Goal: Information Seeking & Learning: Learn about a topic

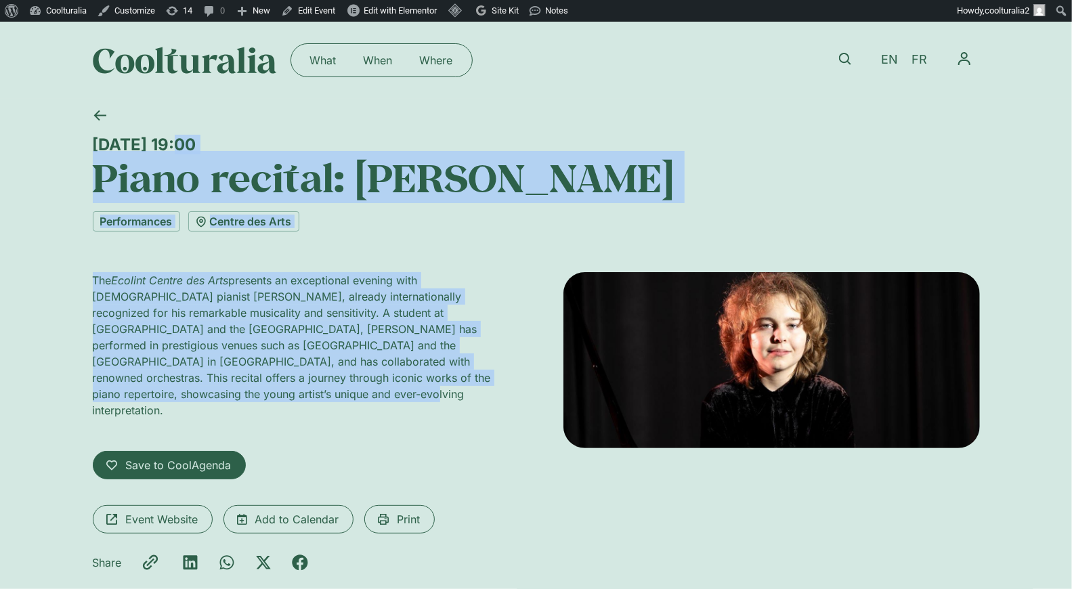
drag, startPoint x: 508, startPoint y: 380, endPoint x: 56, endPoint y: 133, distance: 515.9
click at [56, 133] on div "Wednesday 15 October, 19:00 Piano recital: Lucas Chiche Performances Centre des…" at bounding box center [536, 364] width 1072 height 531
copy div "Wednesday 15 October, 19:00 Piano recital: Lucas Chiche Performances Centre des…"
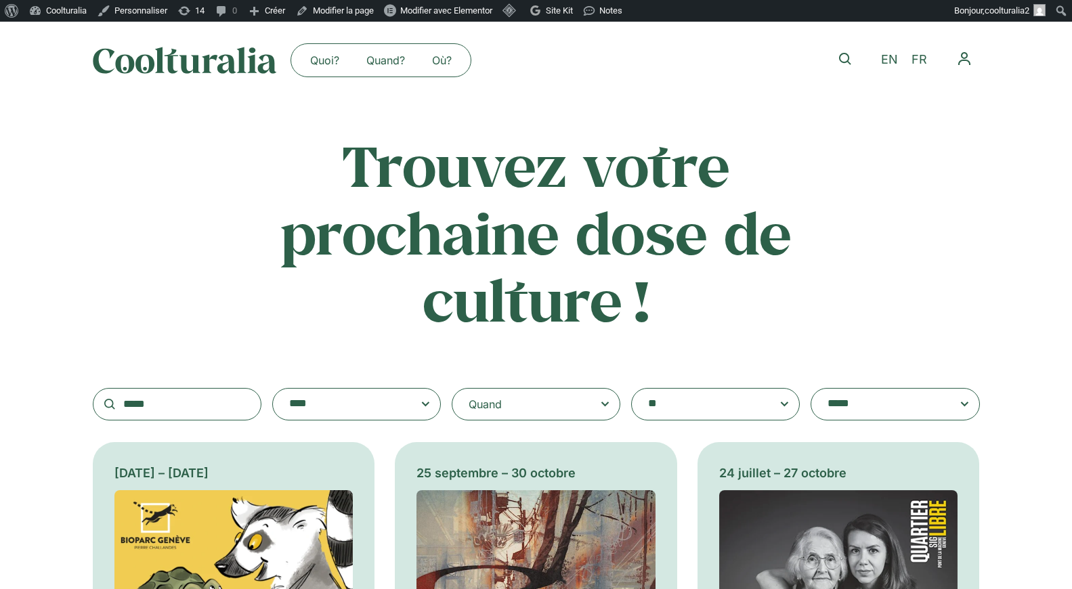
scroll to position [244, 0]
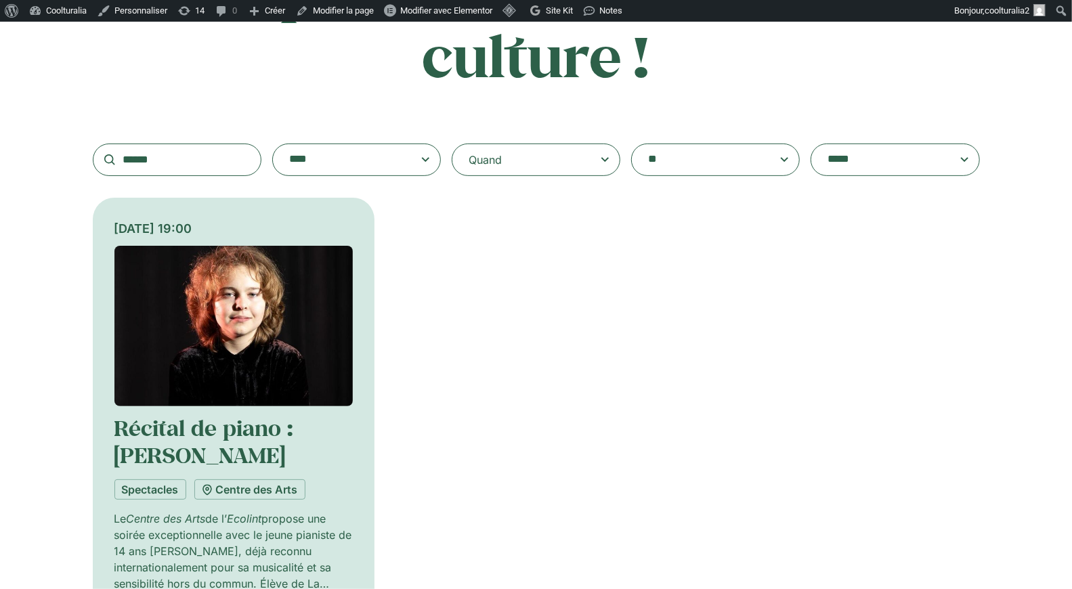
type input "******"
click at [221, 341] on img at bounding box center [233, 326] width 239 height 160
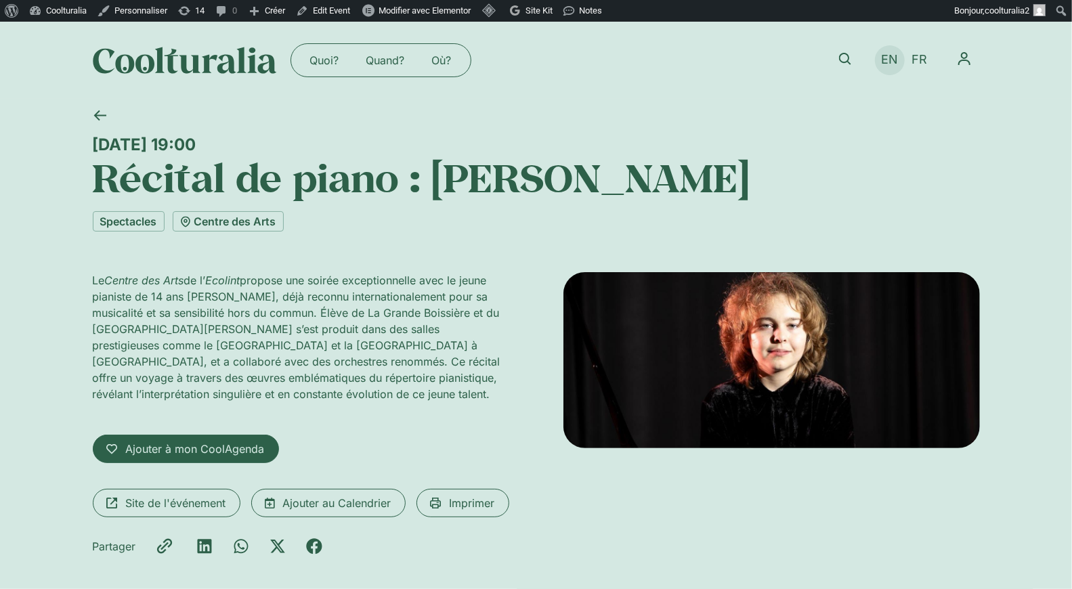
click at [886, 59] on span "EN" at bounding box center [889, 60] width 17 height 14
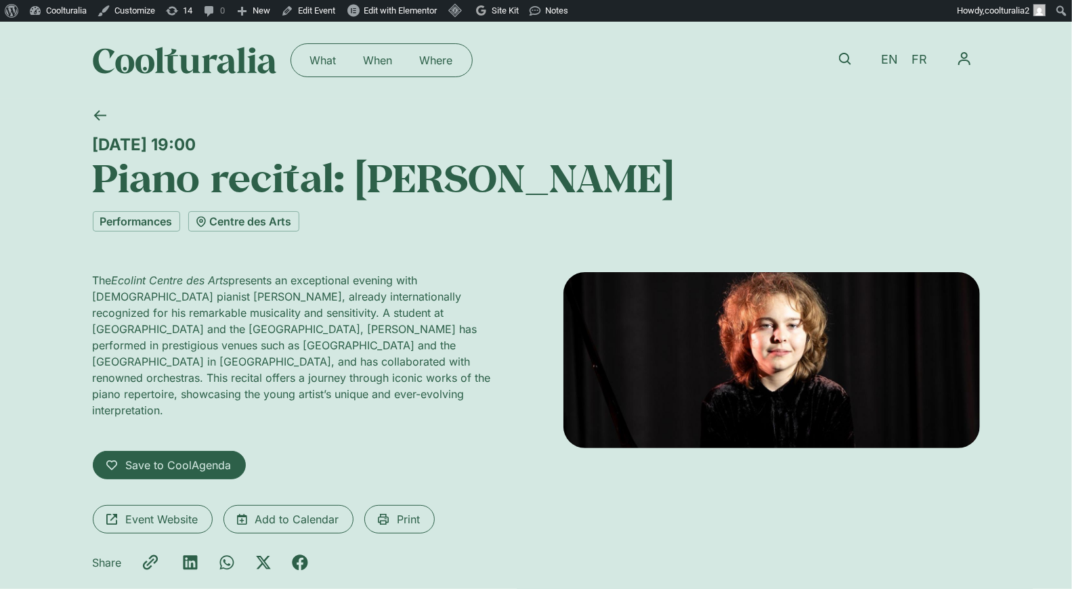
drag, startPoint x: 333, startPoint y: 146, endPoint x: 93, endPoint y: 143, distance: 240.4
click at [93, 143] on div "Wednesday 15 October, 19:00" at bounding box center [536, 145] width 887 height 20
copy div "Wednesday 15 October, 19:00"
click at [845, 55] on icon at bounding box center [845, 59] width 12 height 12
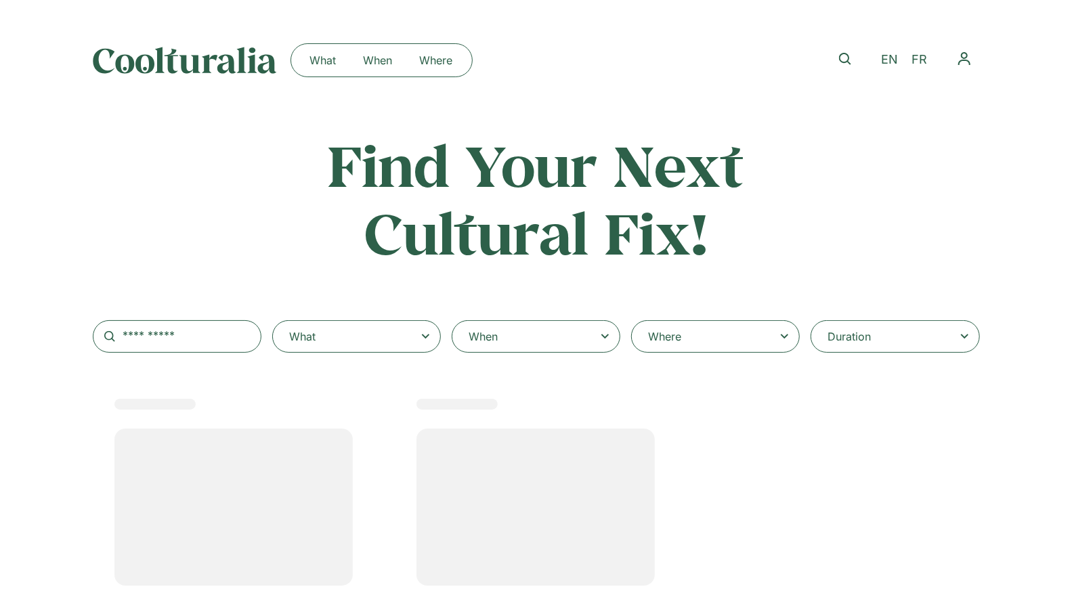
select select
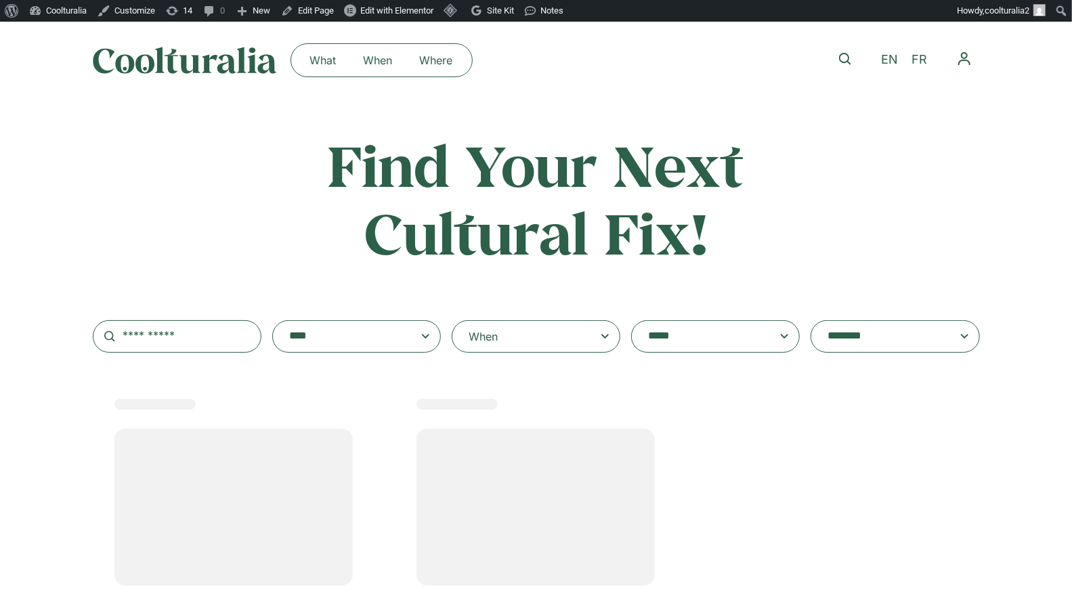
click at [606, 342] on icon at bounding box center [604, 336] width 17 height 16
click at [0, 0] on input "When" at bounding box center [0, 0] width 0 height 0
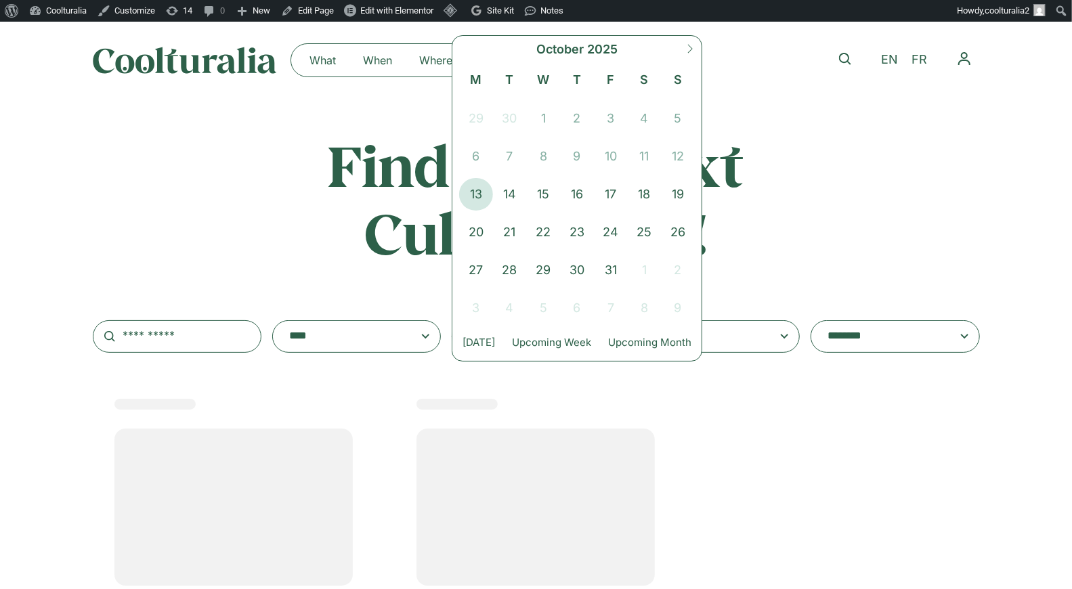
click at [522, 412] on div "**********" at bounding box center [536, 506] width 1072 height 750
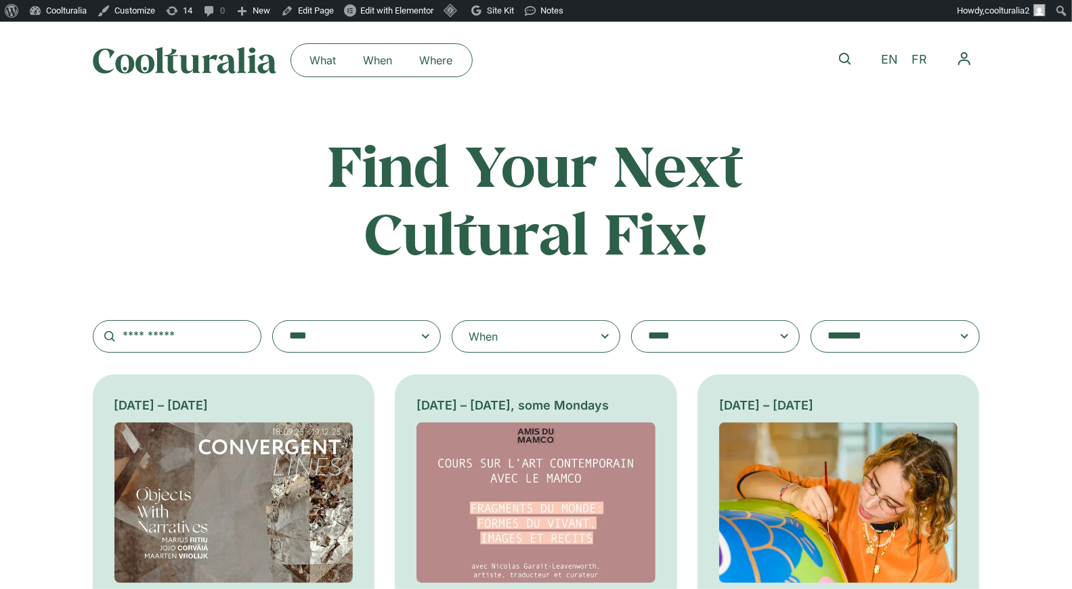
click at [598, 339] on icon at bounding box center [604, 336] width 17 height 16
click at [0, 0] on input "When" at bounding box center [0, 0] width 0 height 0
click at [346, 206] on h2 "Find Your Next Cultural Fix!" at bounding box center [536, 198] width 532 height 135
click at [610, 339] on icon at bounding box center [604, 336] width 17 height 16
click at [0, 0] on input "When" at bounding box center [0, 0] width 0 height 0
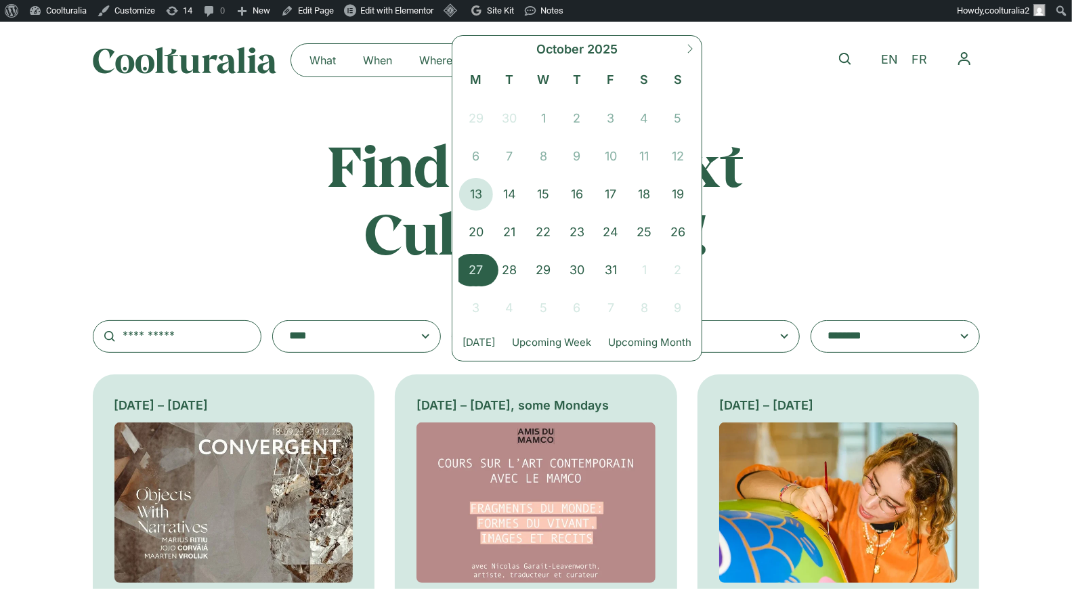
click at [465, 259] on span "27" at bounding box center [476, 270] width 34 height 32
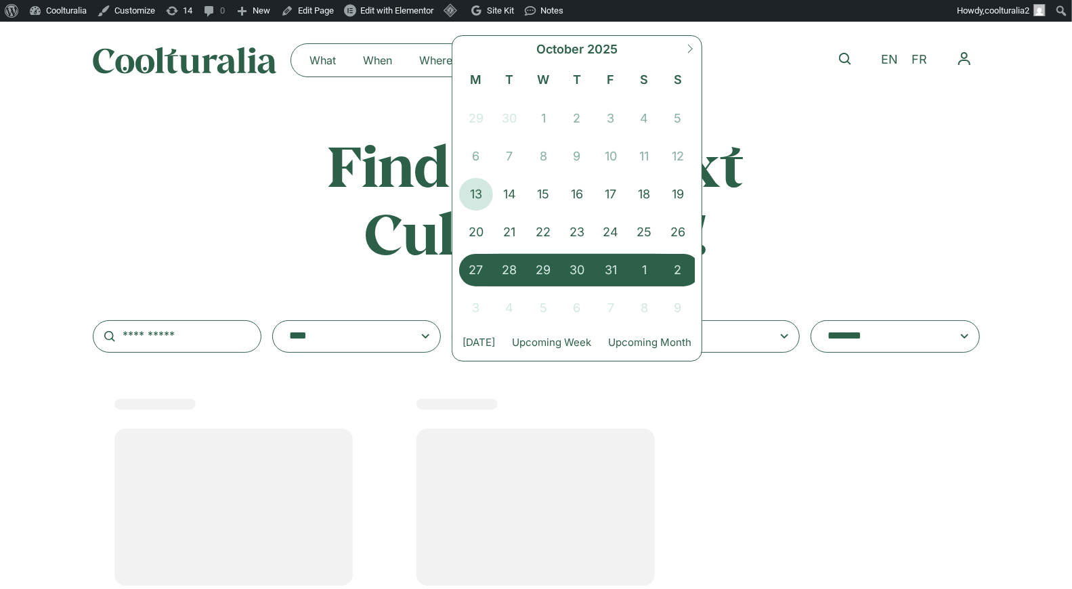
click at [674, 274] on span "2" at bounding box center [678, 270] width 34 height 32
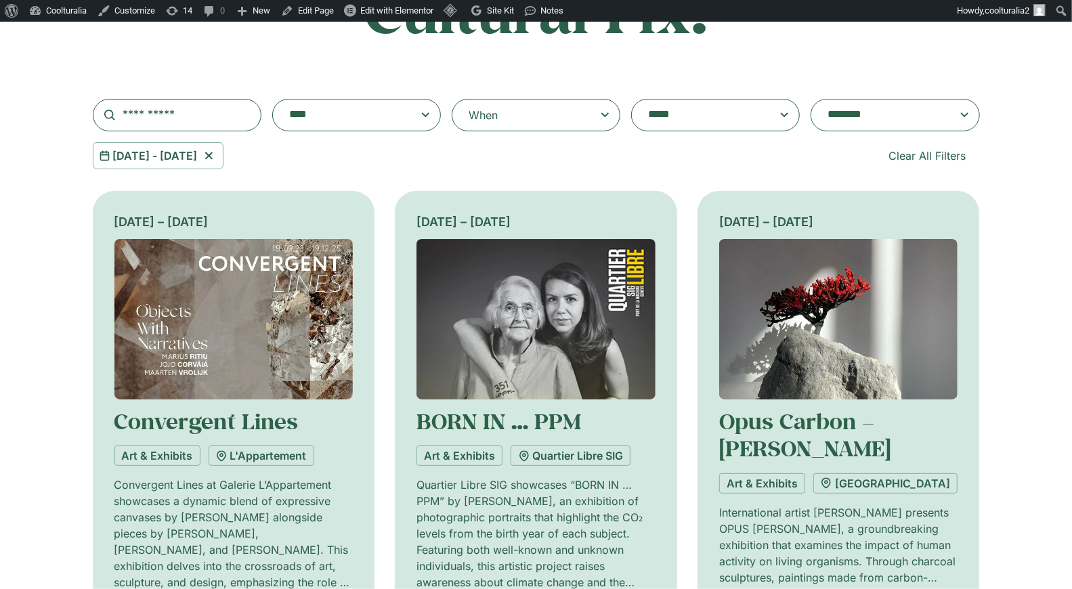
scroll to position [222, 0]
click at [957, 112] on span at bounding box center [895, 114] width 146 height 19
click at [811, 99] on select "**********" at bounding box center [810, 98] width 1 height 1
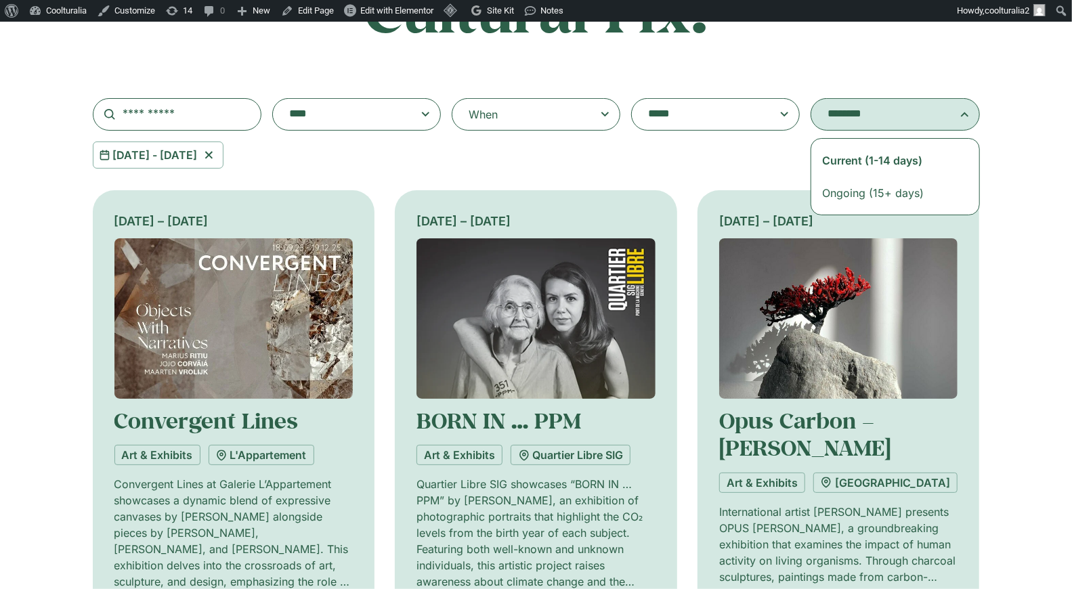
select select "**********"
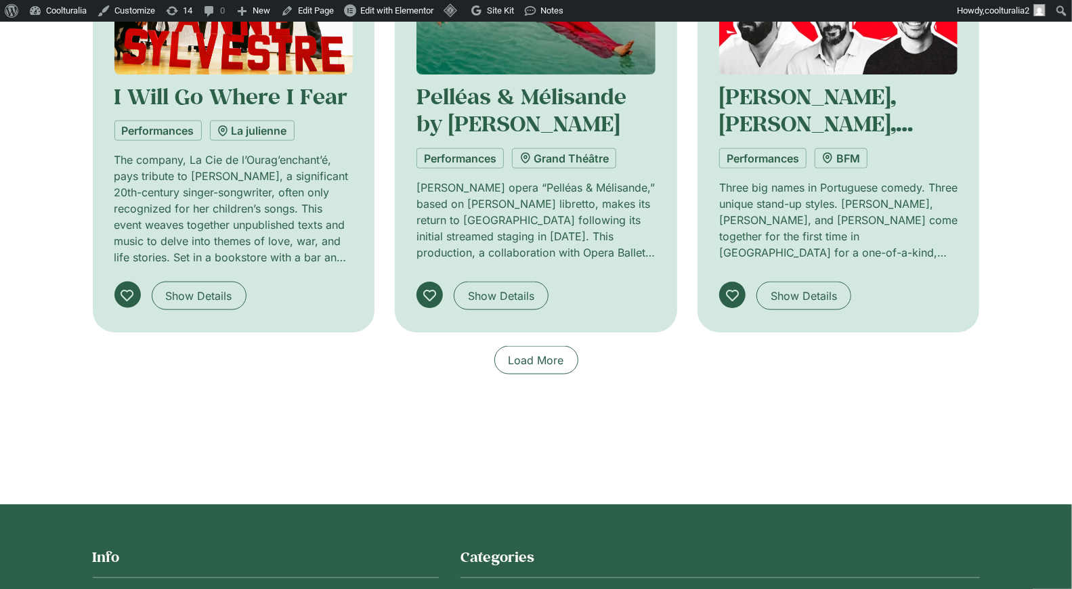
scroll to position [1044, 0]
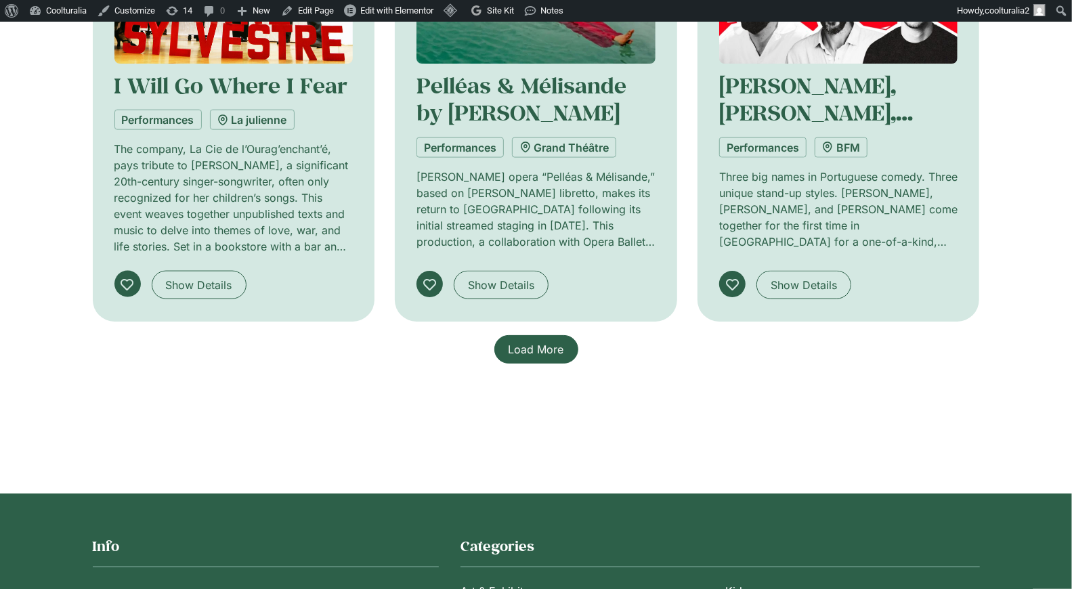
click at [546, 344] on span "Load More" at bounding box center [536, 349] width 56 height 16
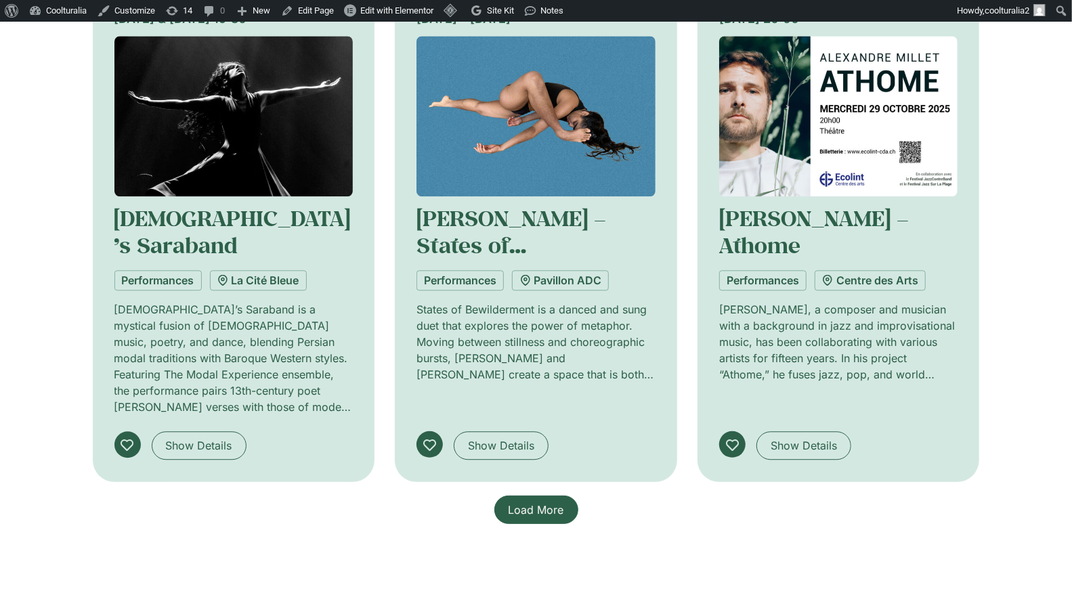
scroll to position [1975, 0]
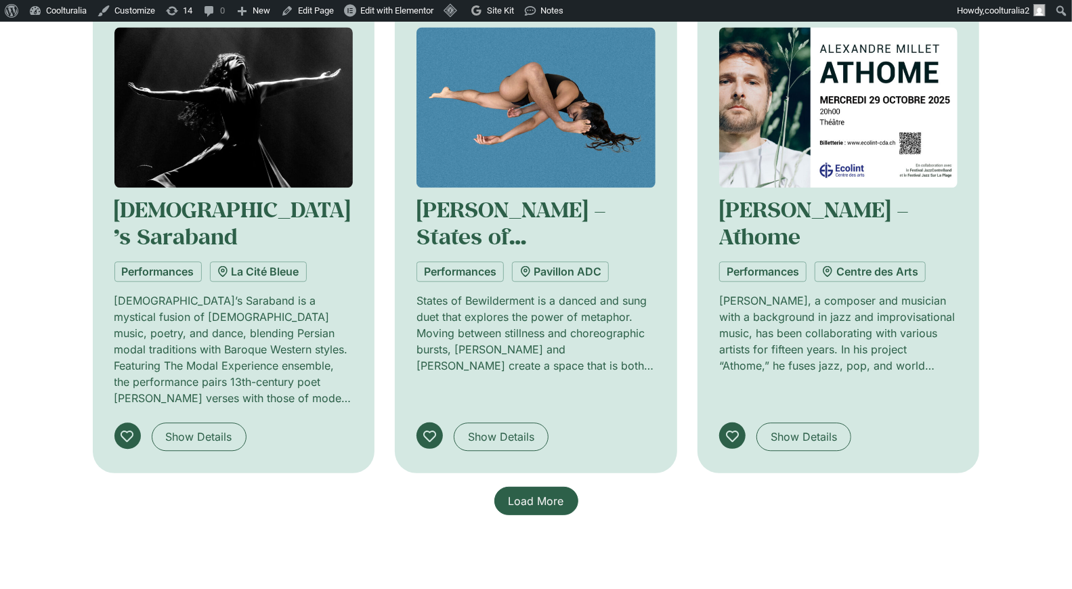
click at [561, 493] on span "Load More" at bounding box center [536, 501] width 56 height 16
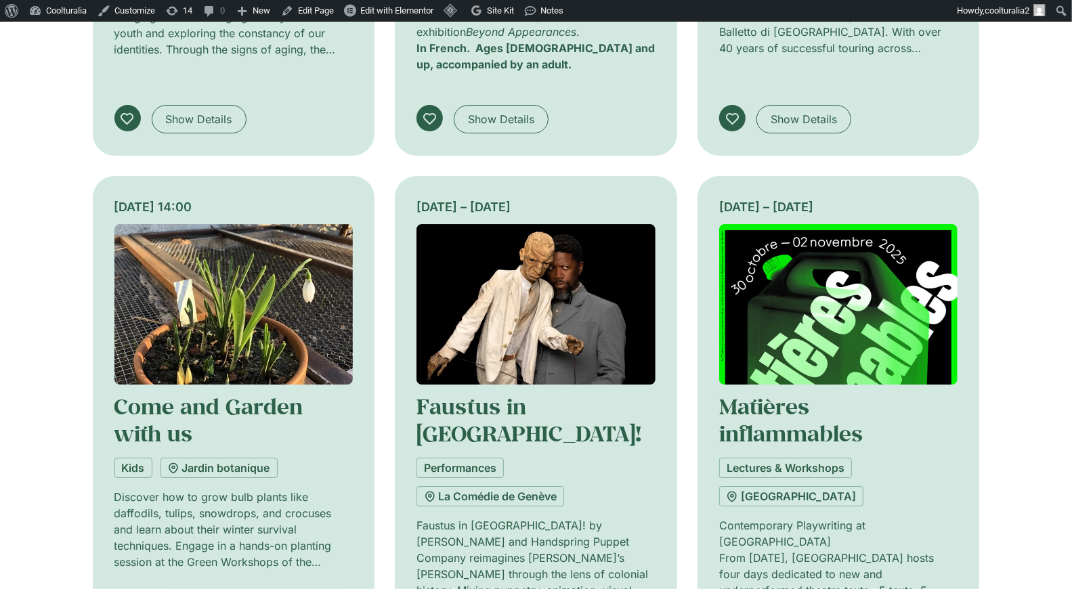
scroll to position [2808, 0]
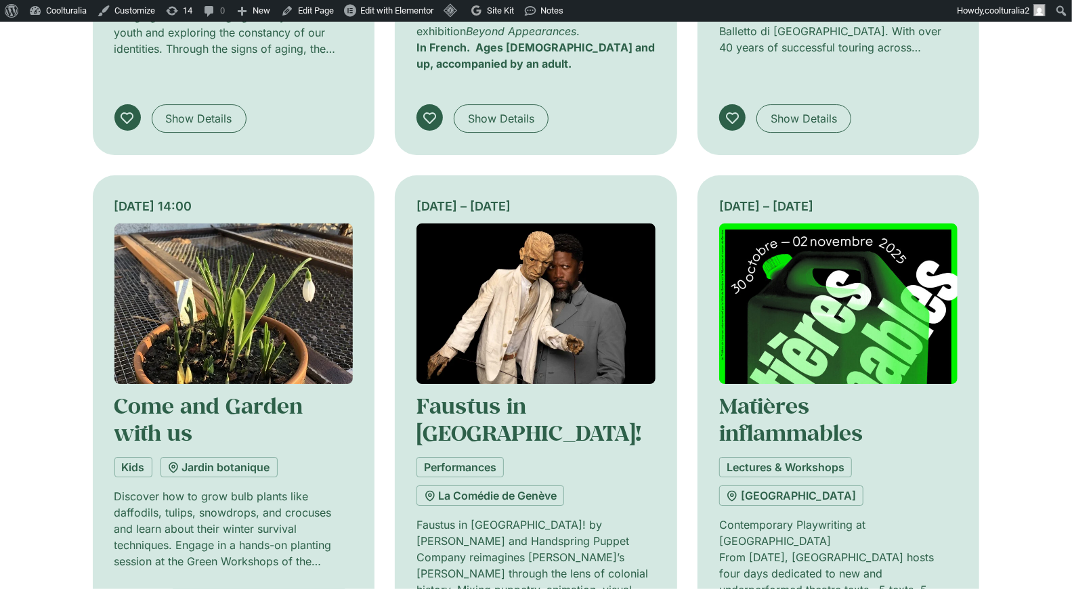
click at [544, 223] on img at bounding box center [535, 303] width 239 height 160
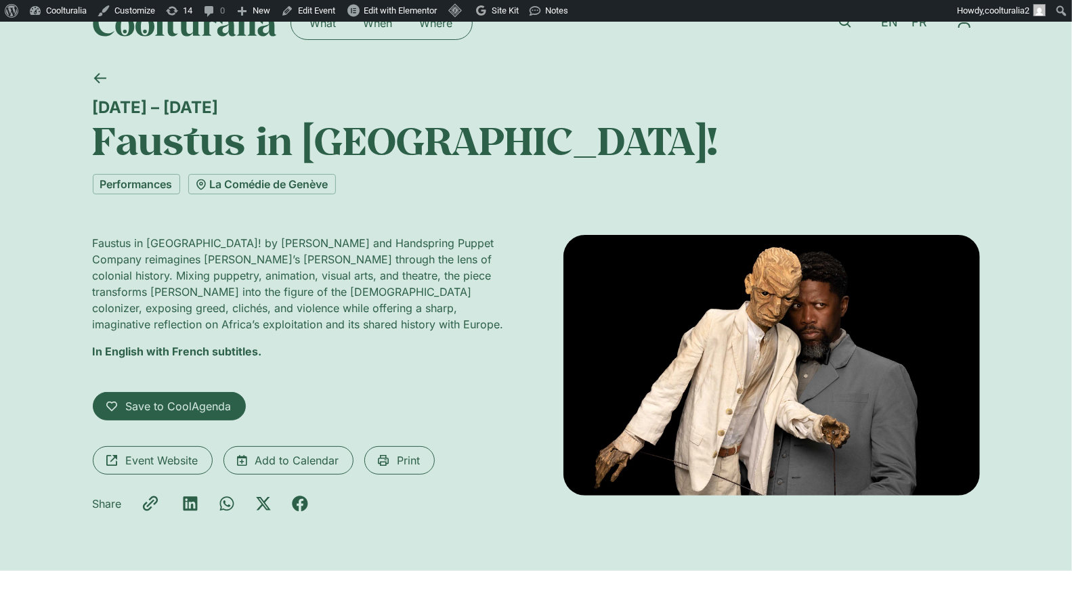
scroll to position [14, 0]
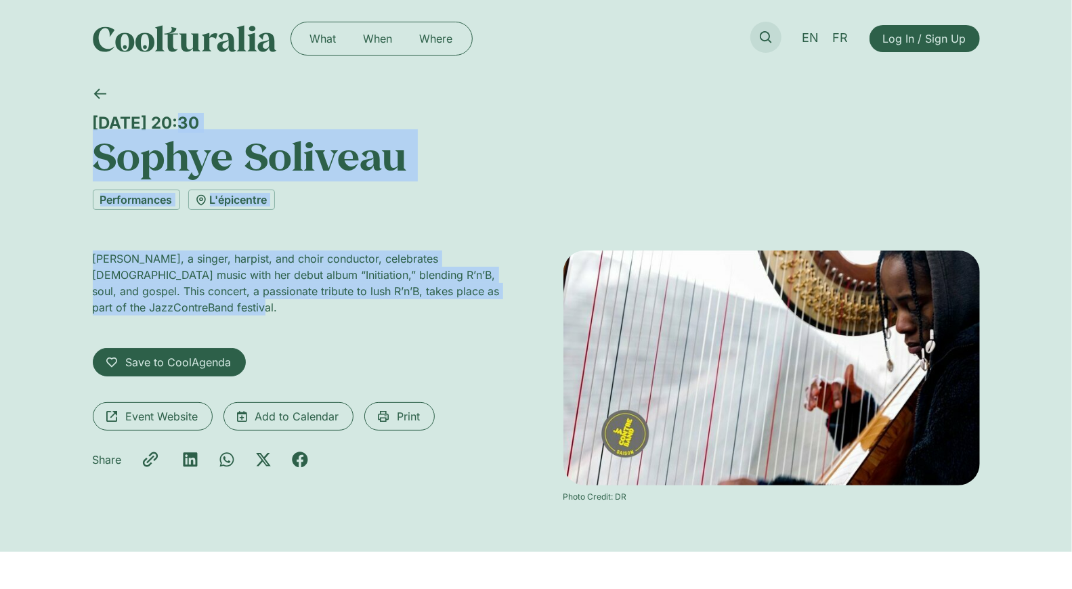
click at [761, 32] on icon at bounding box center [766, 37] width 12 height 12
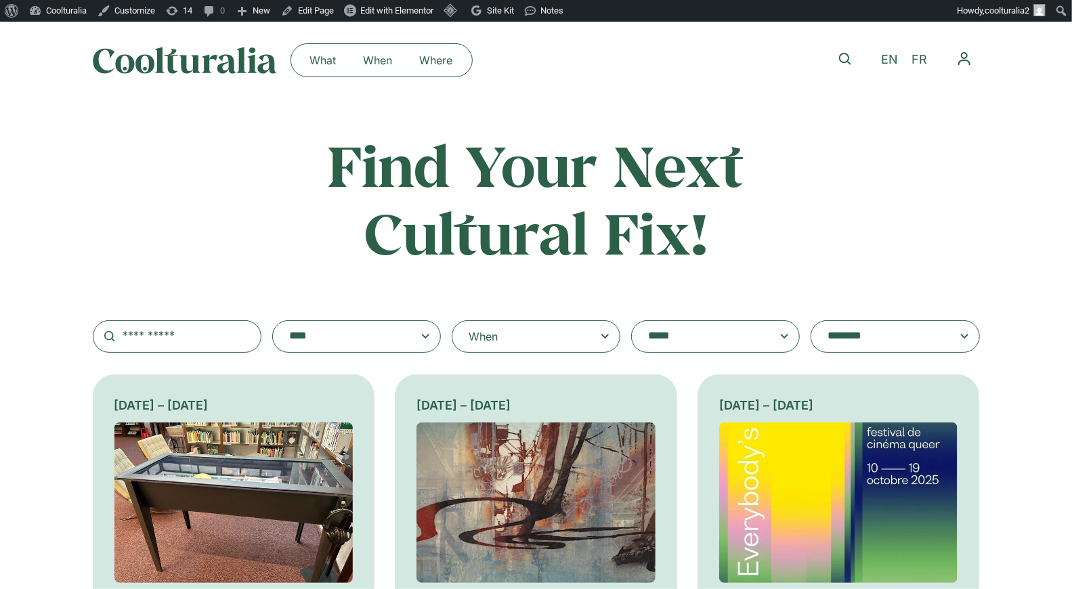
click at [519, 334] on div "When" at bounding box center [536, 336] width 169 height 32
click at [0, 0] on input "When" at bounding box center [0, 0] width 0 height 0
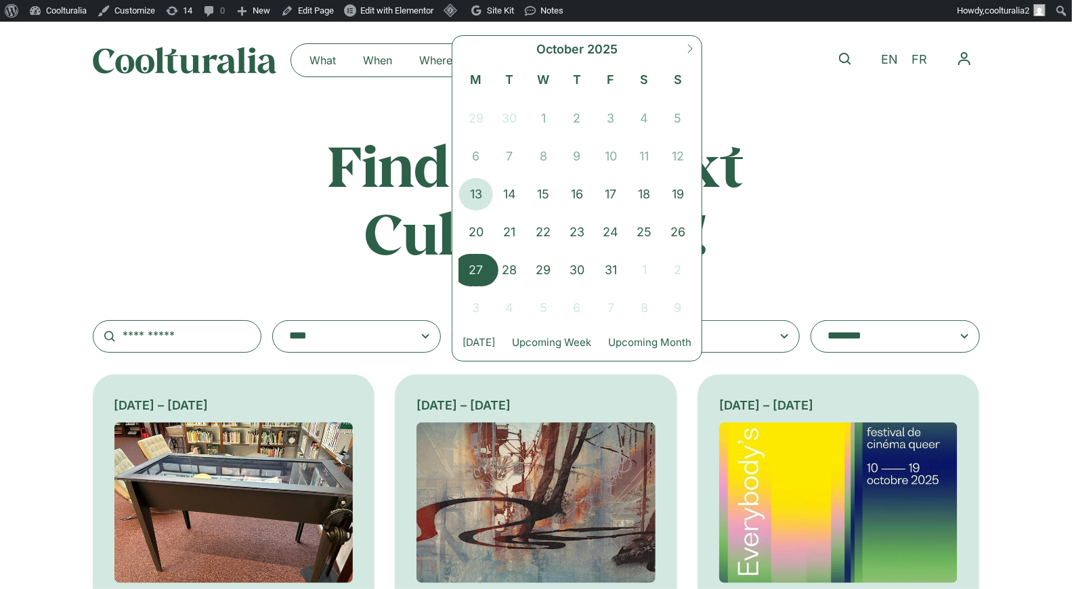
click at [470, 266] on span "27" at bounding box center [476, 270] width 34 height 32
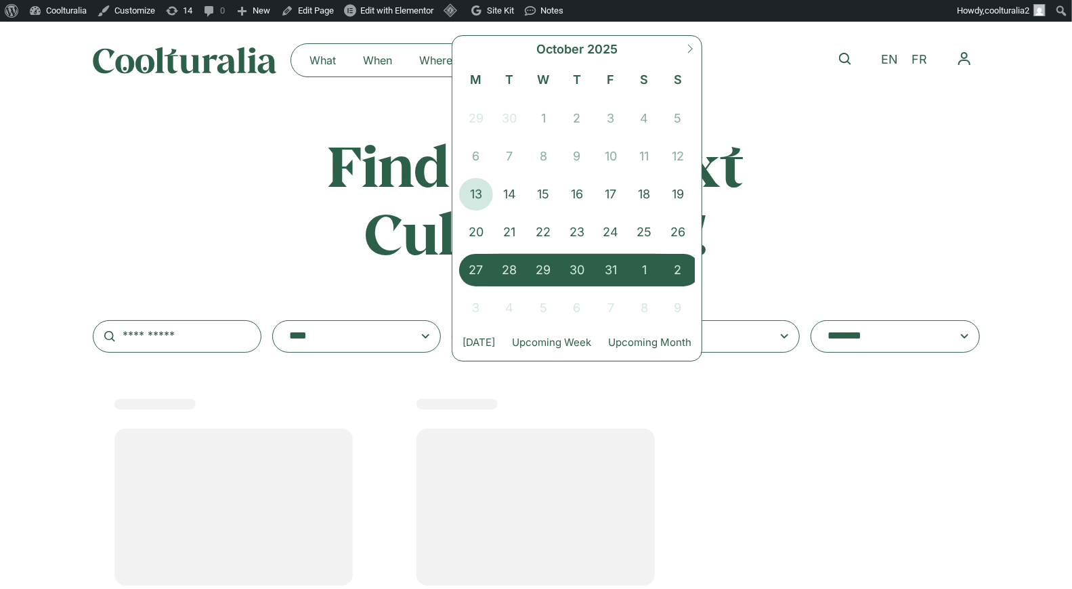
click at [678, 271] on span "2" at bounding box center [678, 270] width 34 height 32
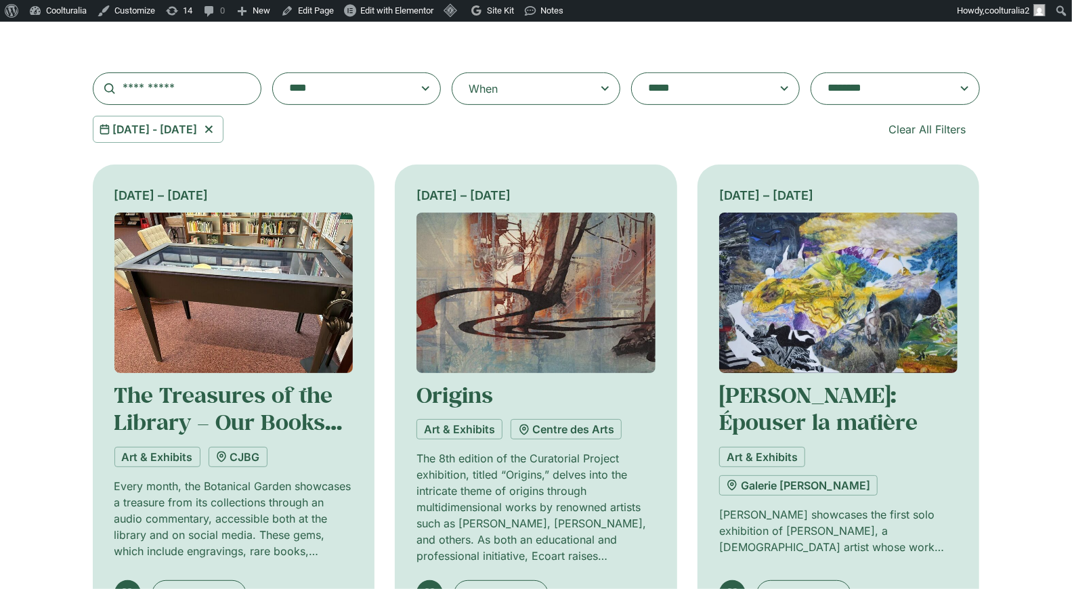
scroll to position [226, 0]
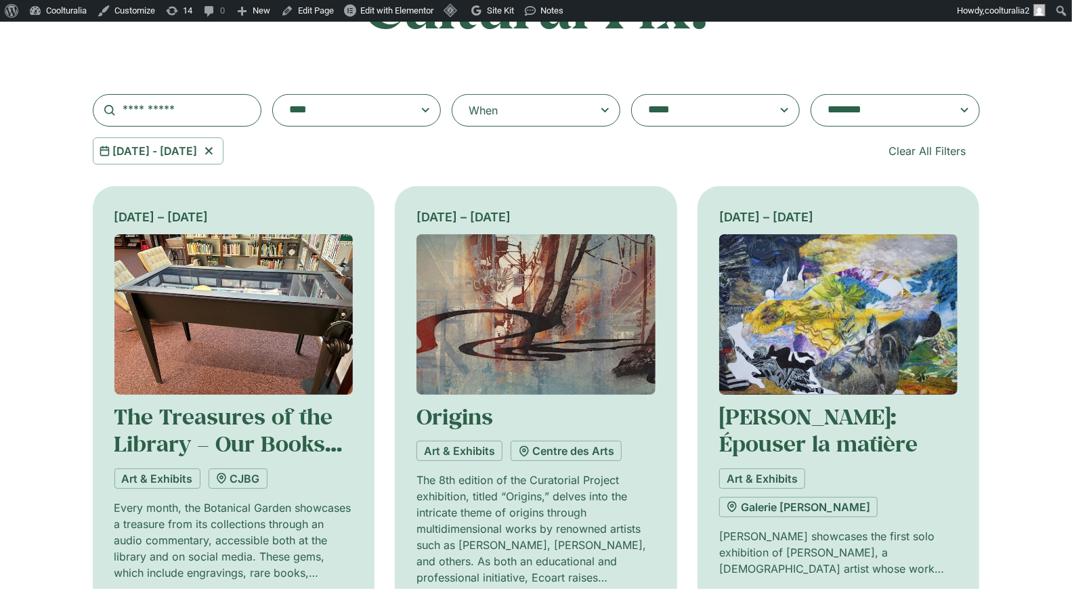
click at [936, 110] on textarea "**********" at bounding box center [881, 110] width 108 height 19
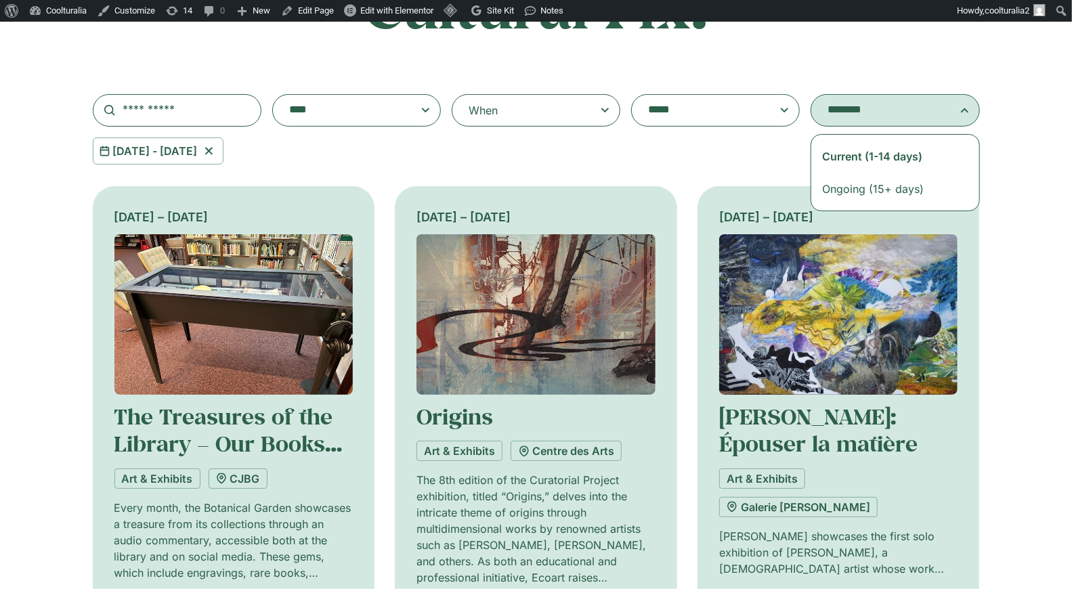
select select "**********"
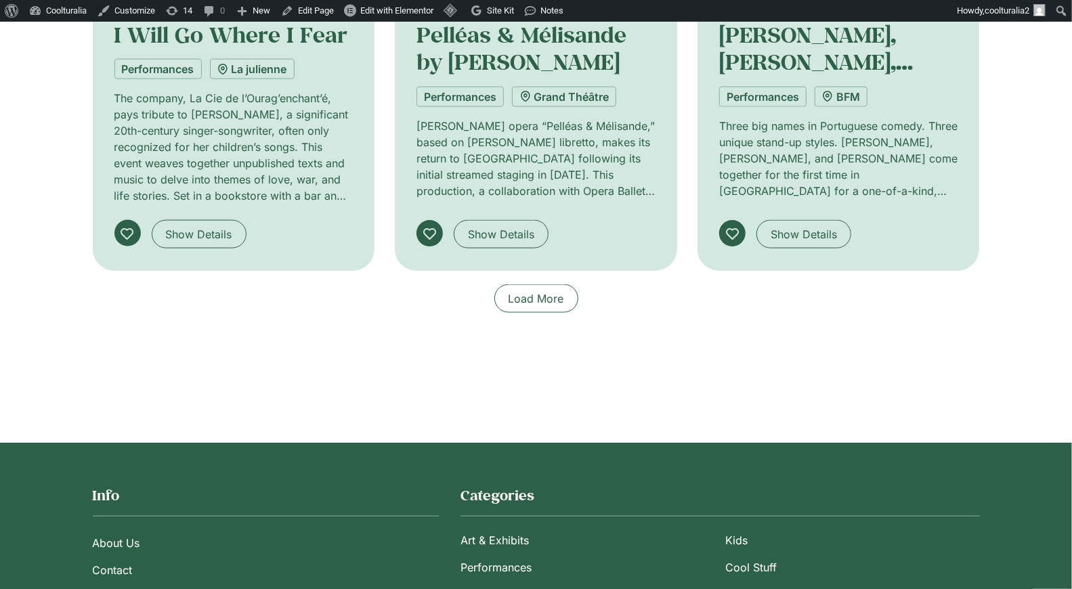
scroll to position [1175, 0]
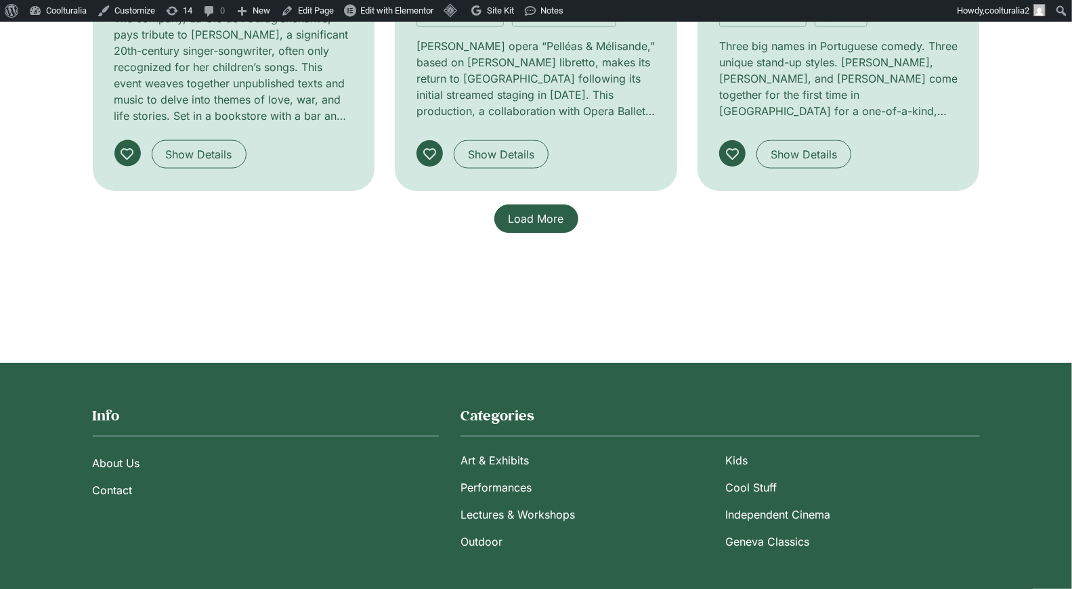
click at [525, 214] on span "Load More" at bounding box center [536, 219] width 56 height 16
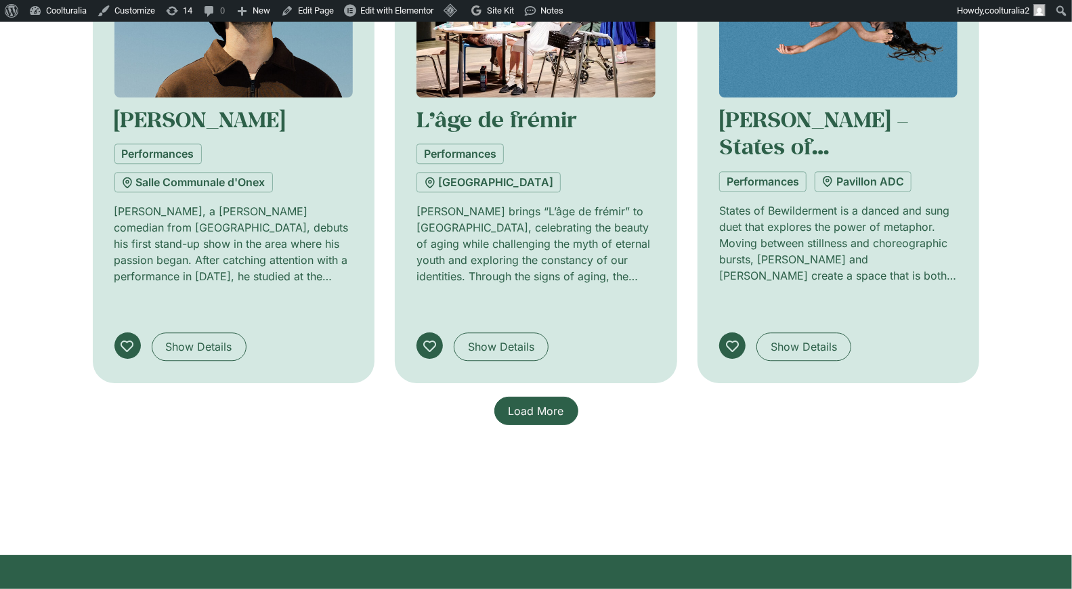
scroll to position [2086, 0]
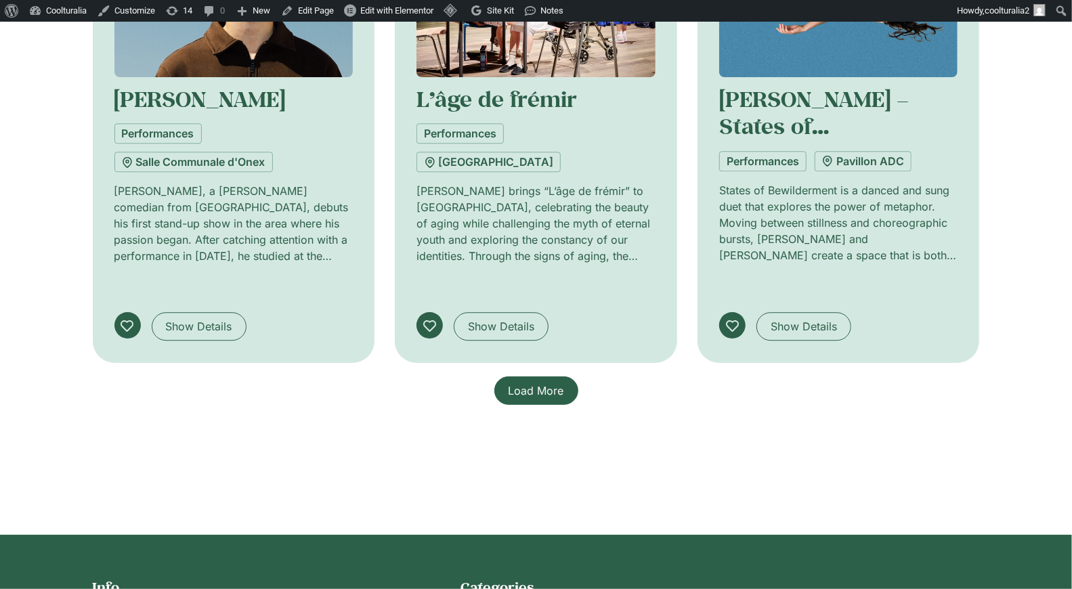
click at [523, 383] on span "Load More" at bounding box center [536, 391] width 56 height 16
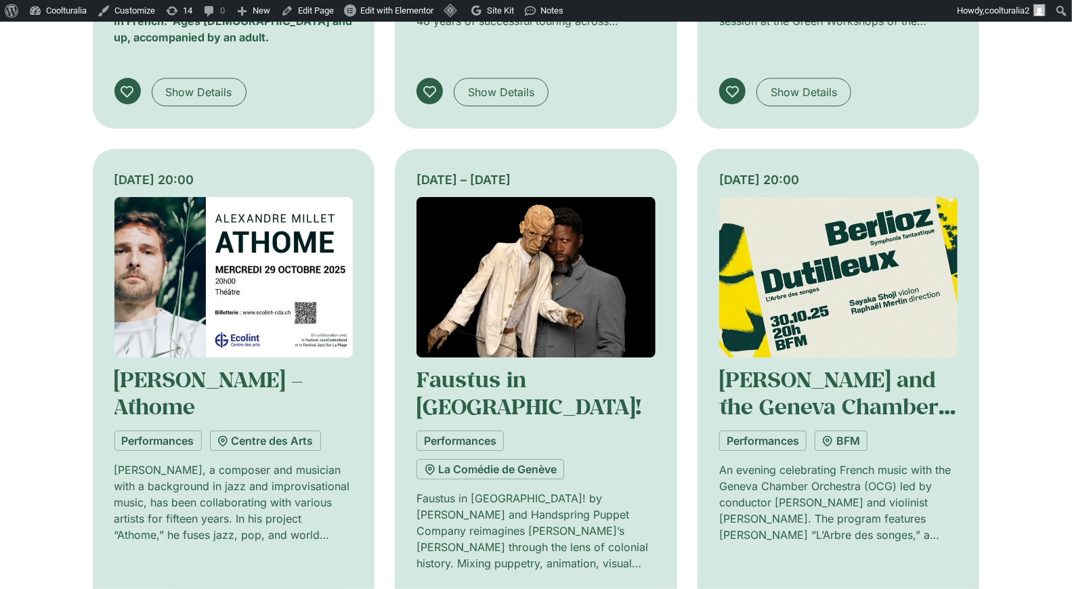
scroll to position [2837, 0]
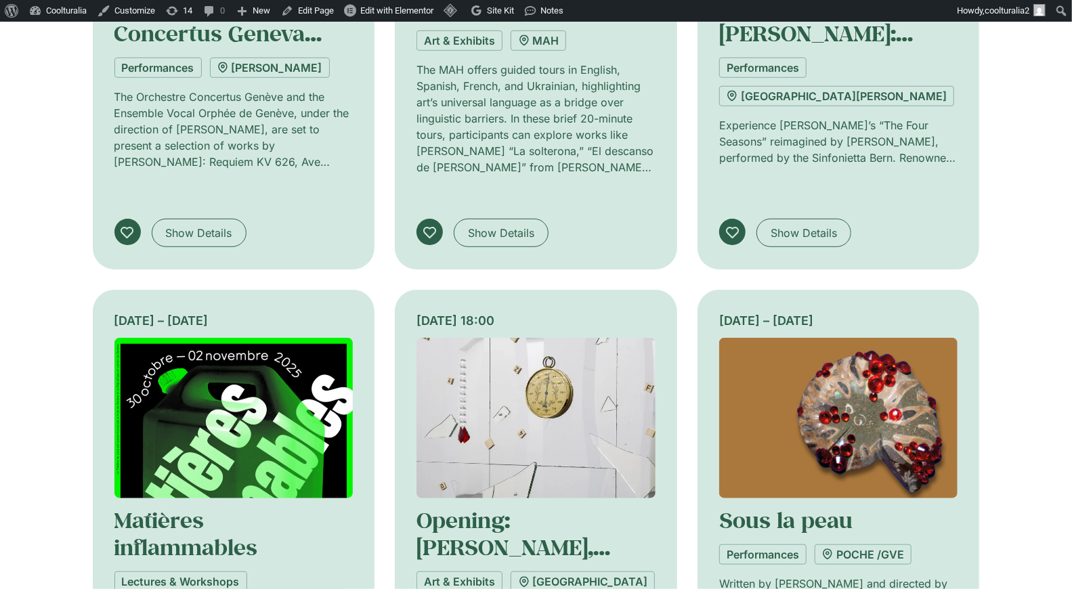
scroll to position [3722, 0]
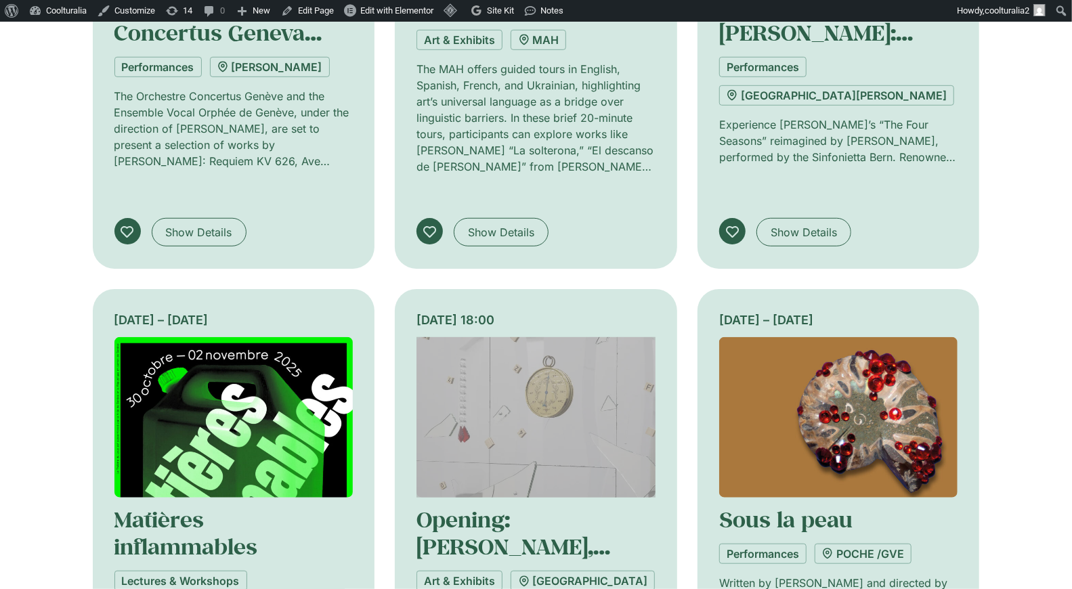
drag, startPoint x: 560, startPoint y: 248, endPoint x: 712, endPoint y: 1, distance: 290.9
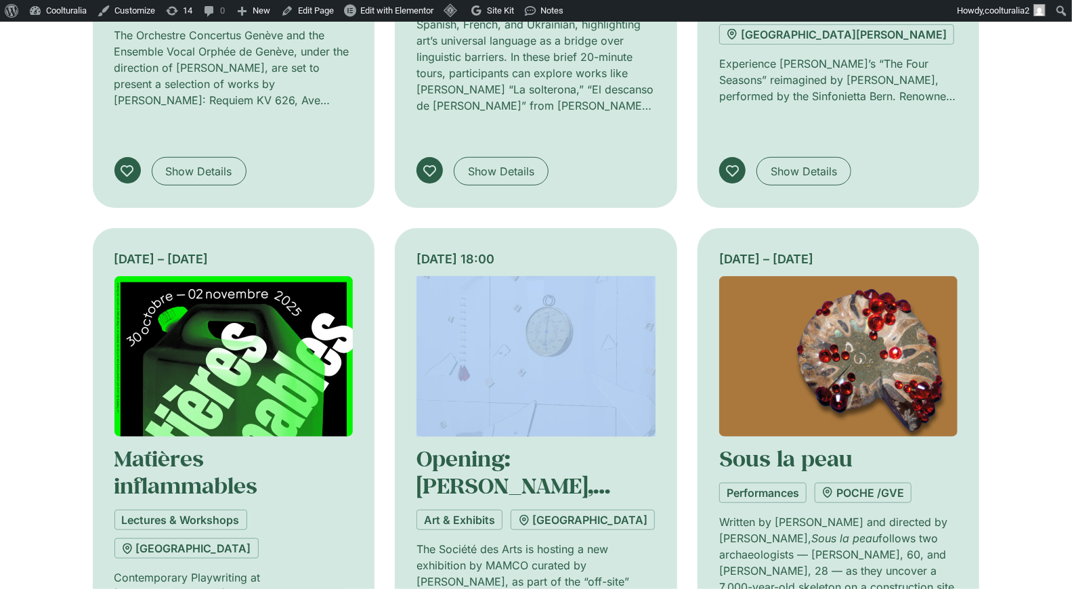
scroll to position [3781, 0]
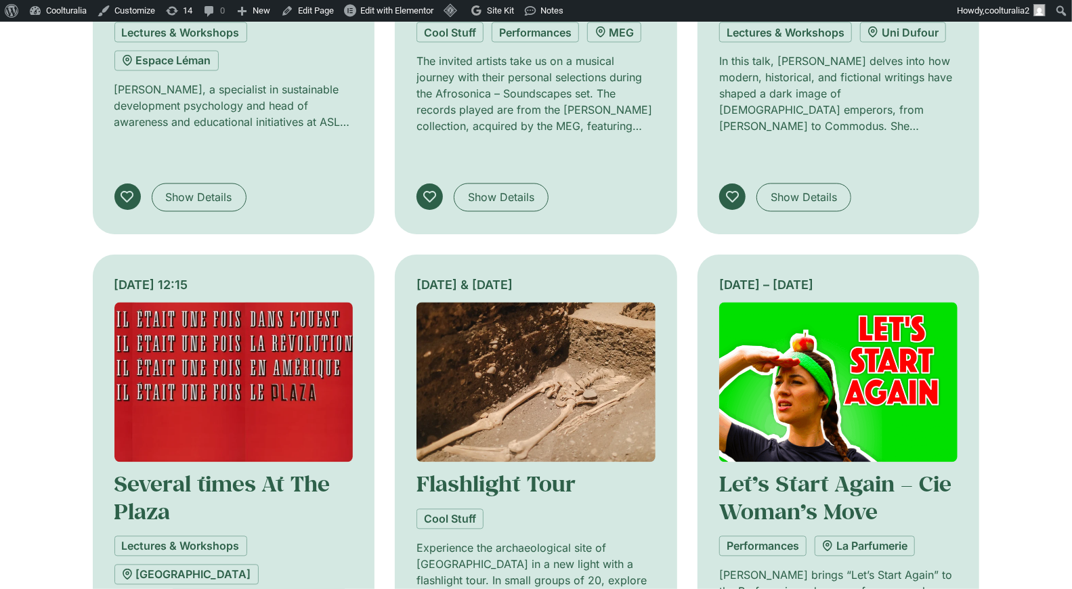
scroll to position [4792, 0]
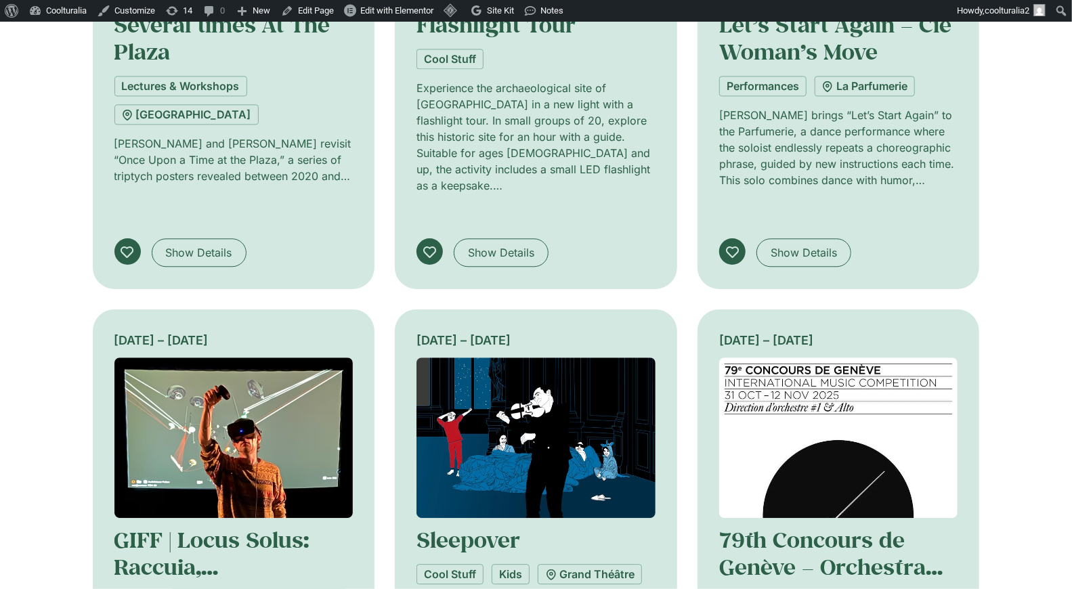
scroll to position [5221, 0]
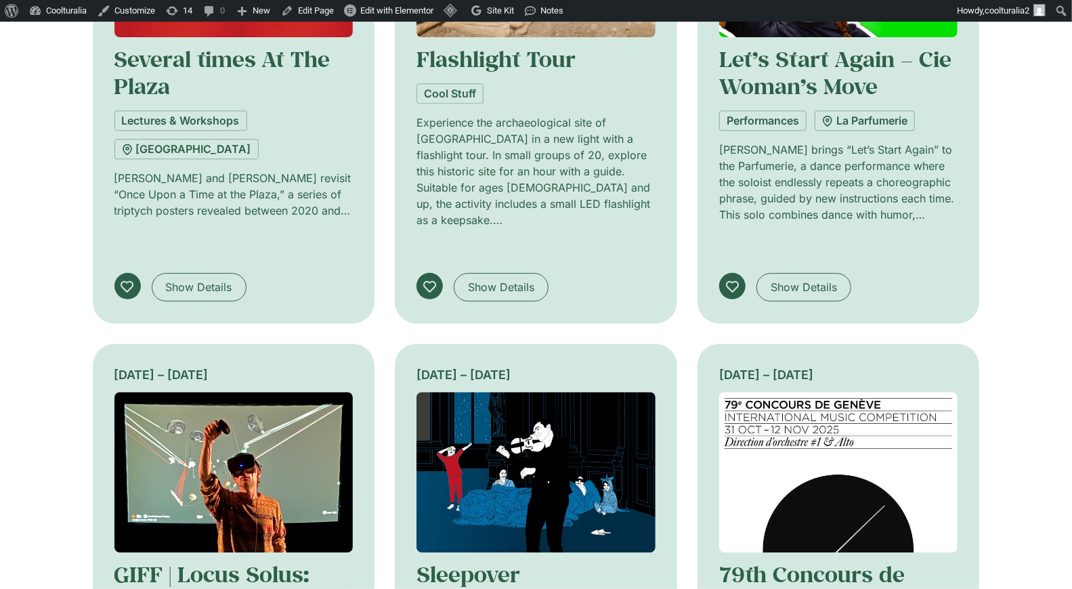
click at [804, 392] on img at bounding box center [838, 472] width 239 height 160
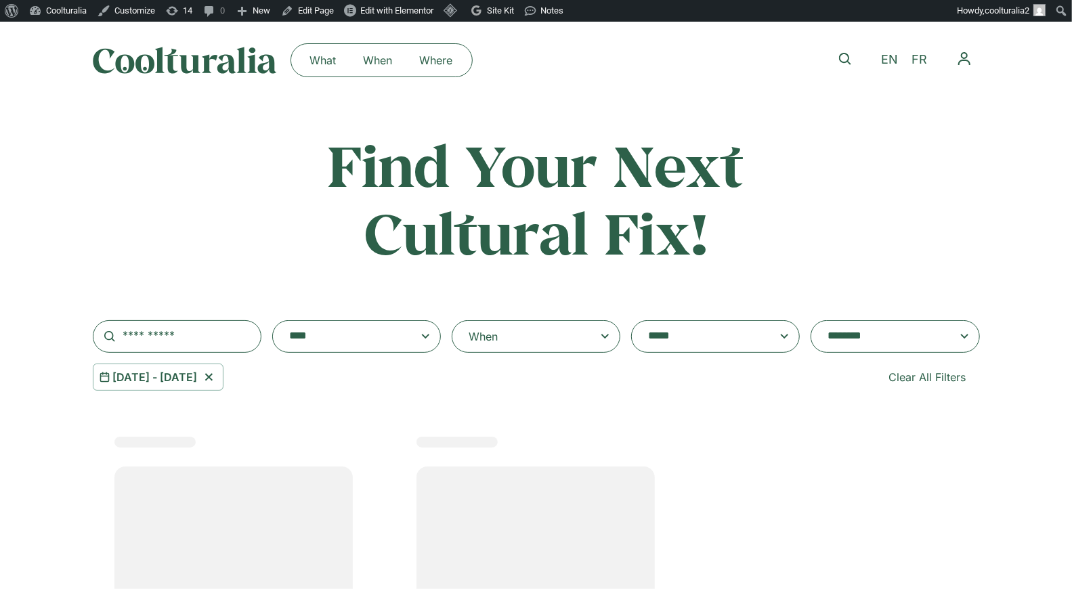
select select
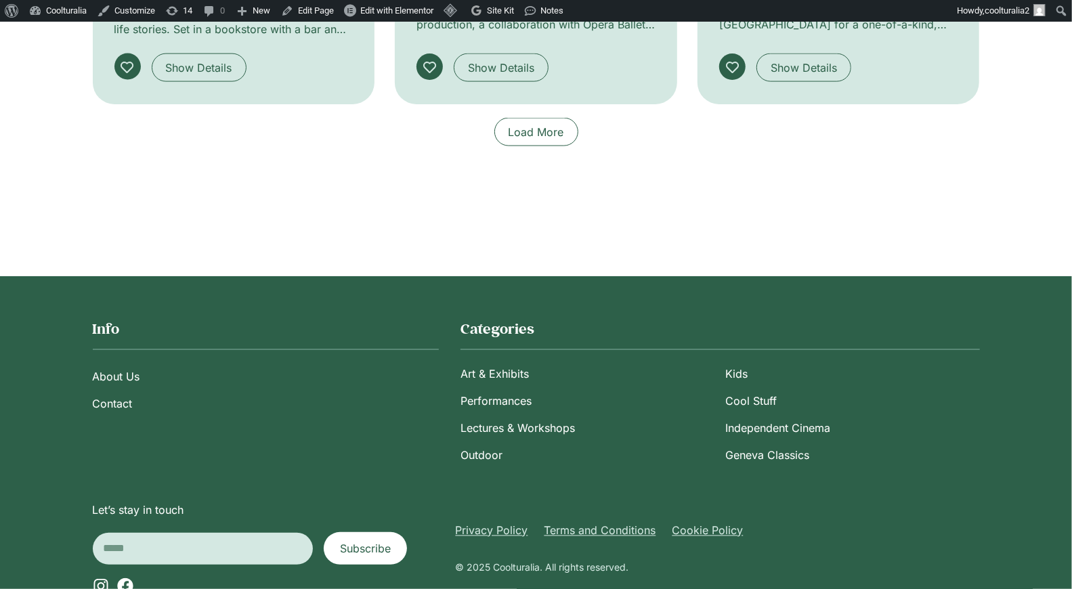
scroll to position [1269, 0]
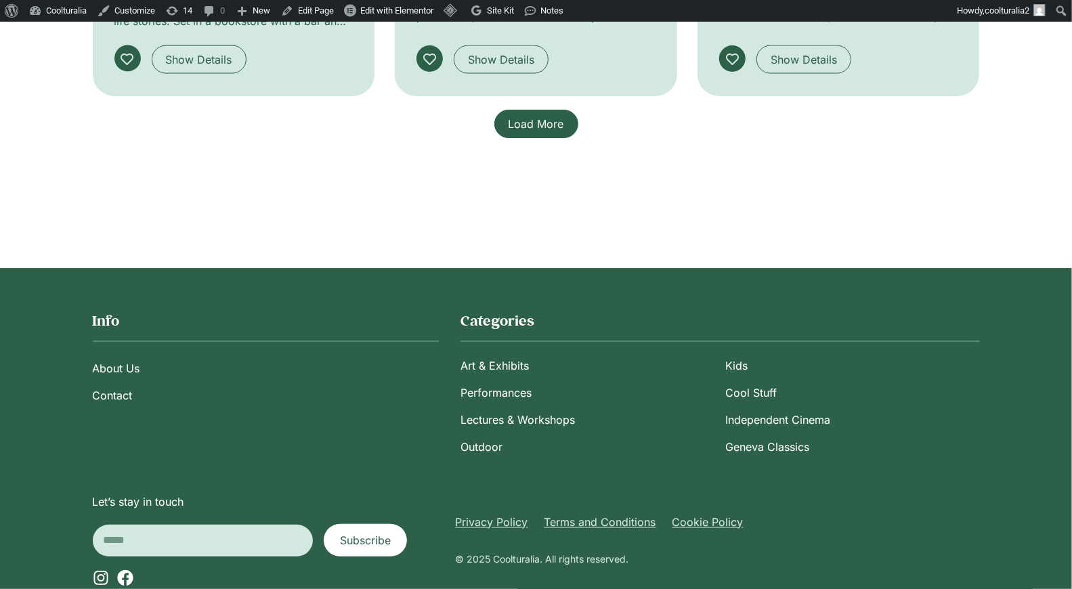
click at [538, 131] on span "Load More" at bounding box center [536, 124] width 56 height 16
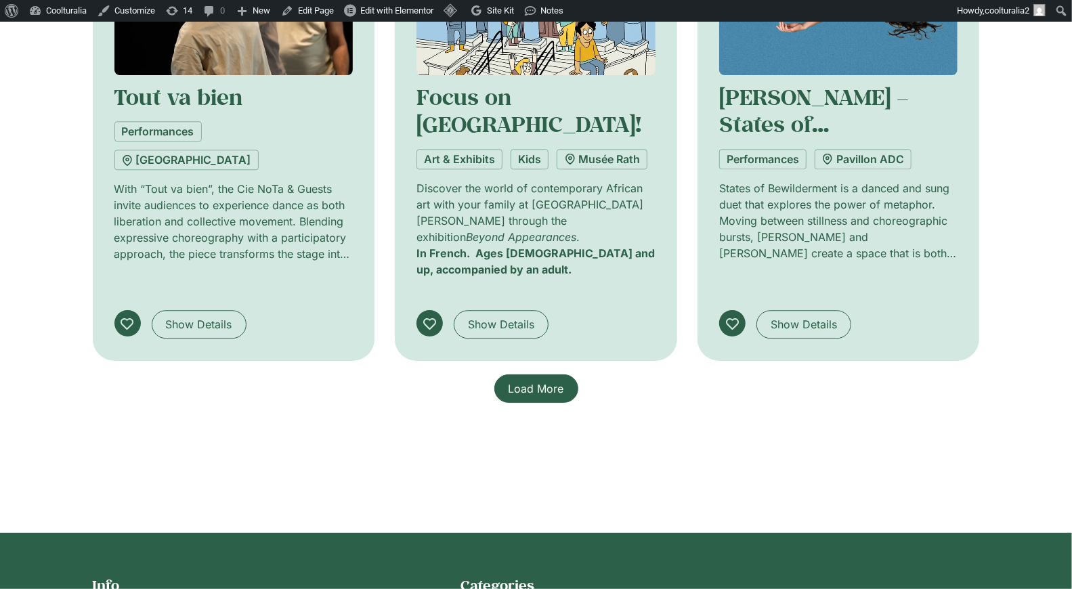
scroll to position [2089, 0]
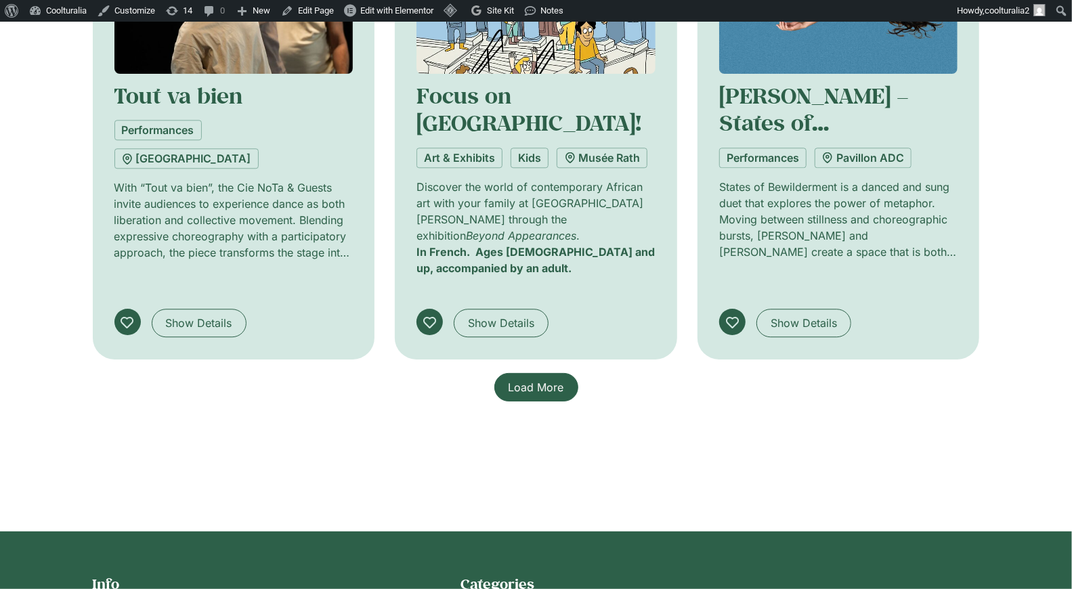
click at [536, 379] on span "Load More" at bounding box center [536, 387] width 56 height 16
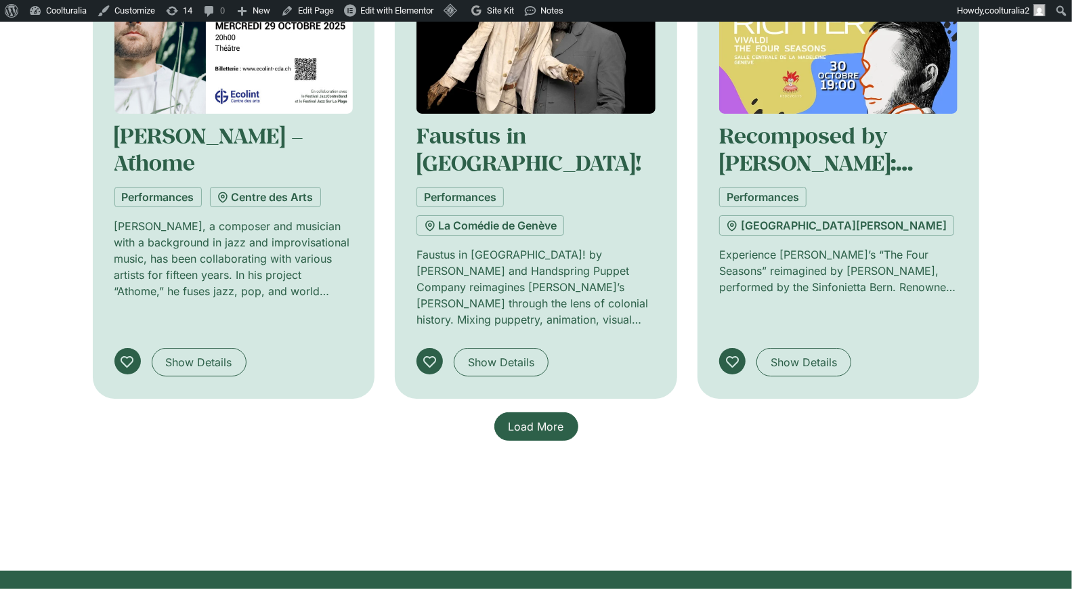
scroll to position [3136, 0]
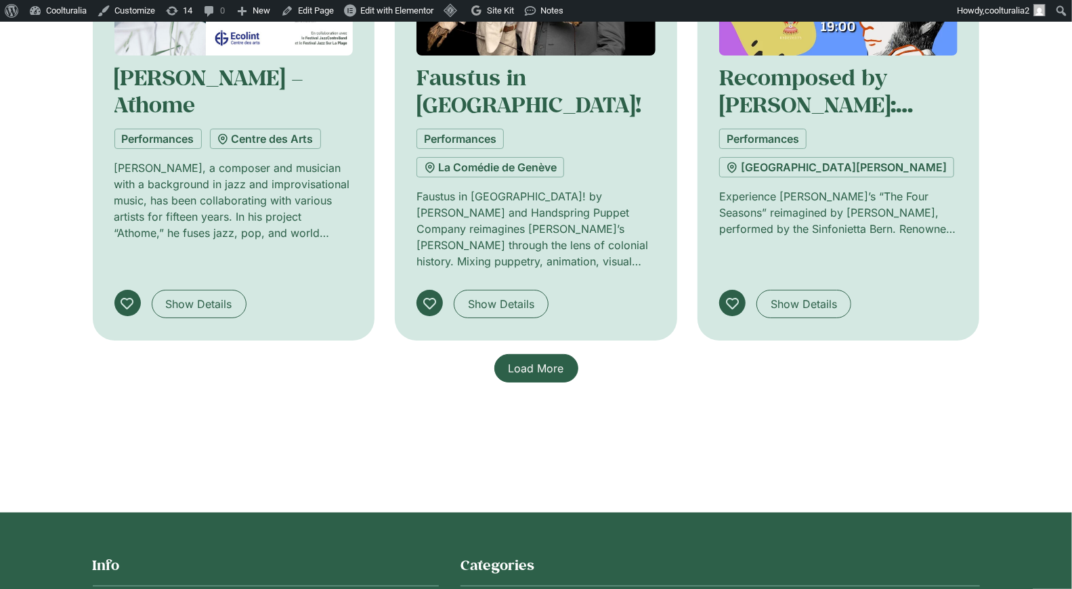
click at [536, 360] on span "Load More" at bounding box center [536, 368] width 56 height 16
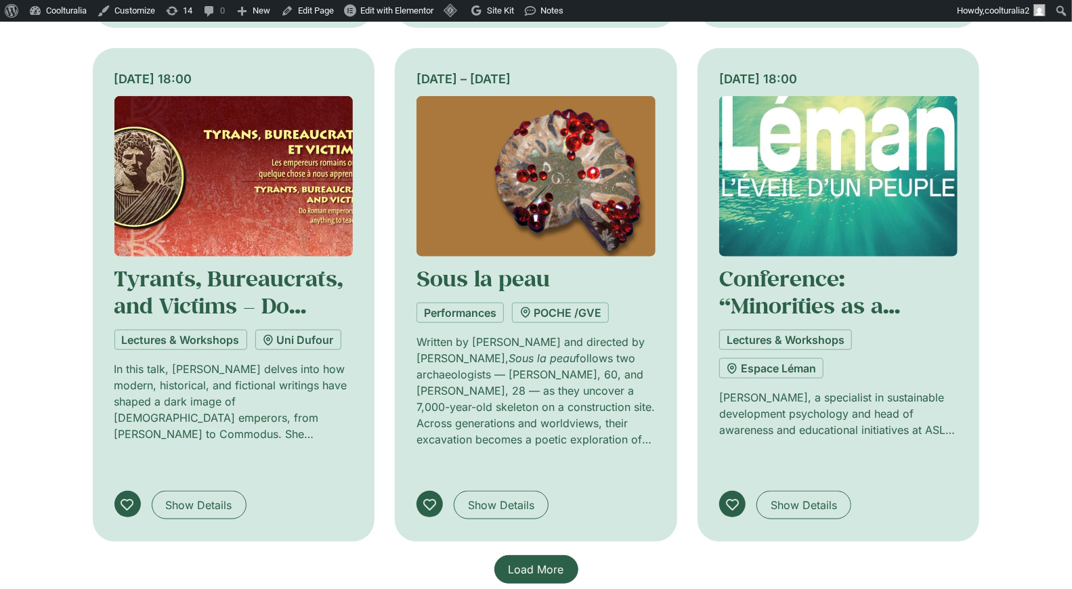
scroll to position [3968, 0]
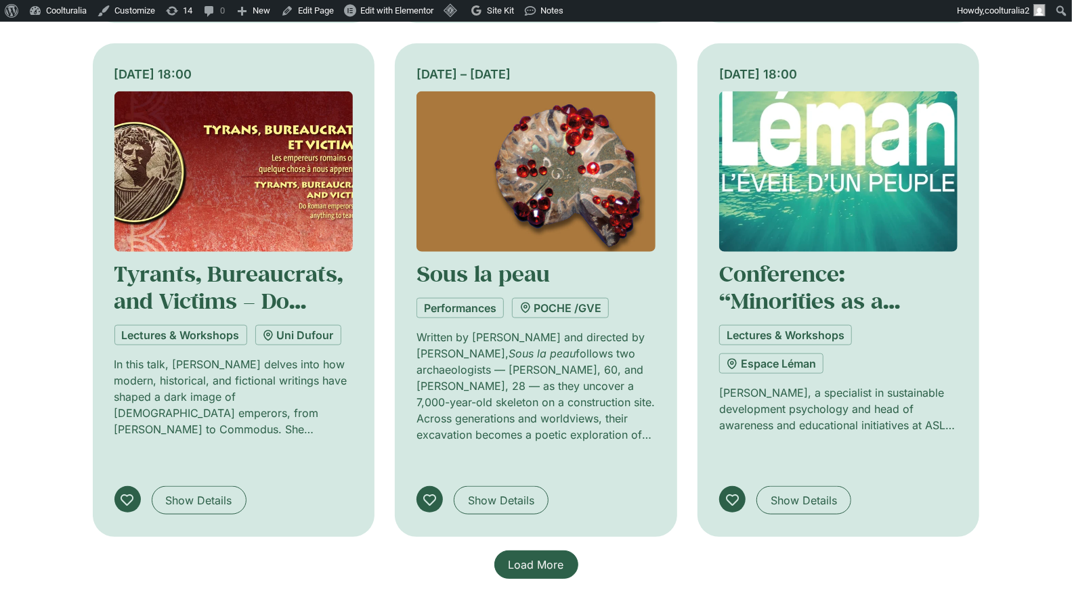
click at [548, 550] on link "Load More" at bounding box center [536, 564] width 84 height 28
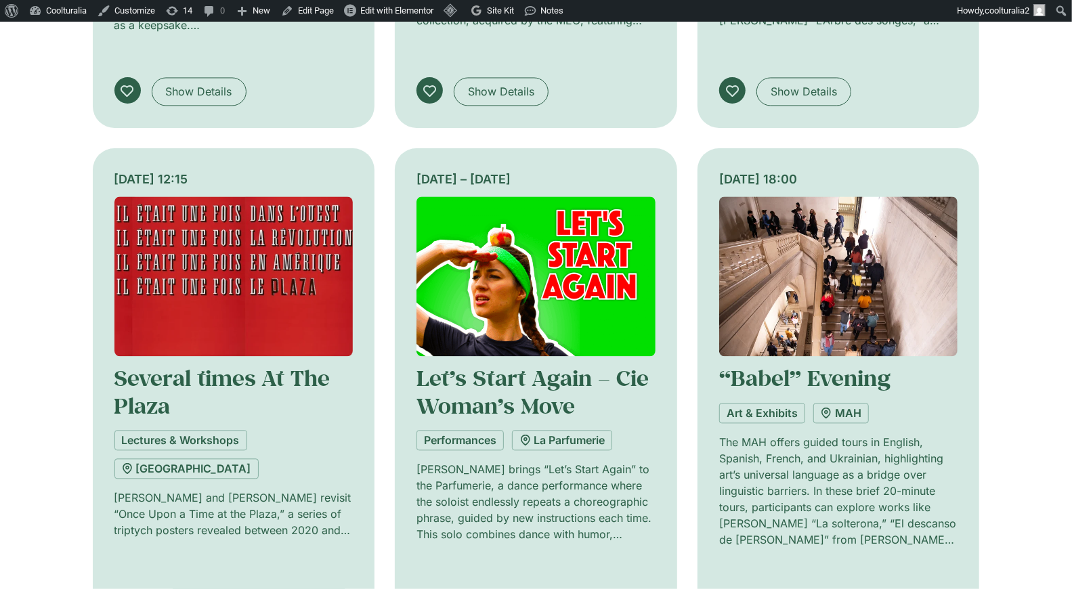
scroll to position [4911, 0]
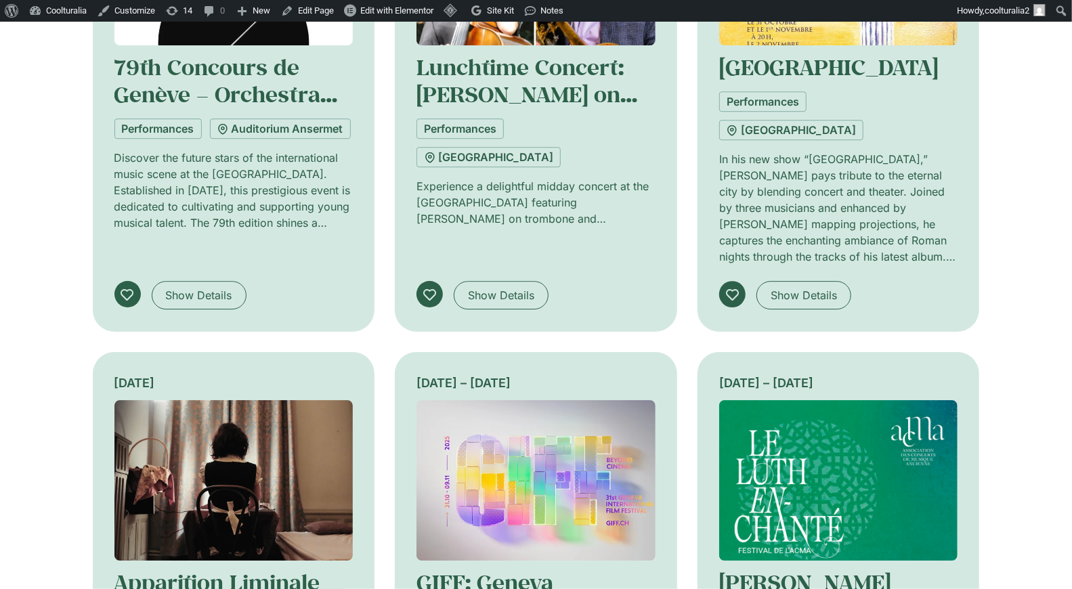
scroll to position [5732, 0]
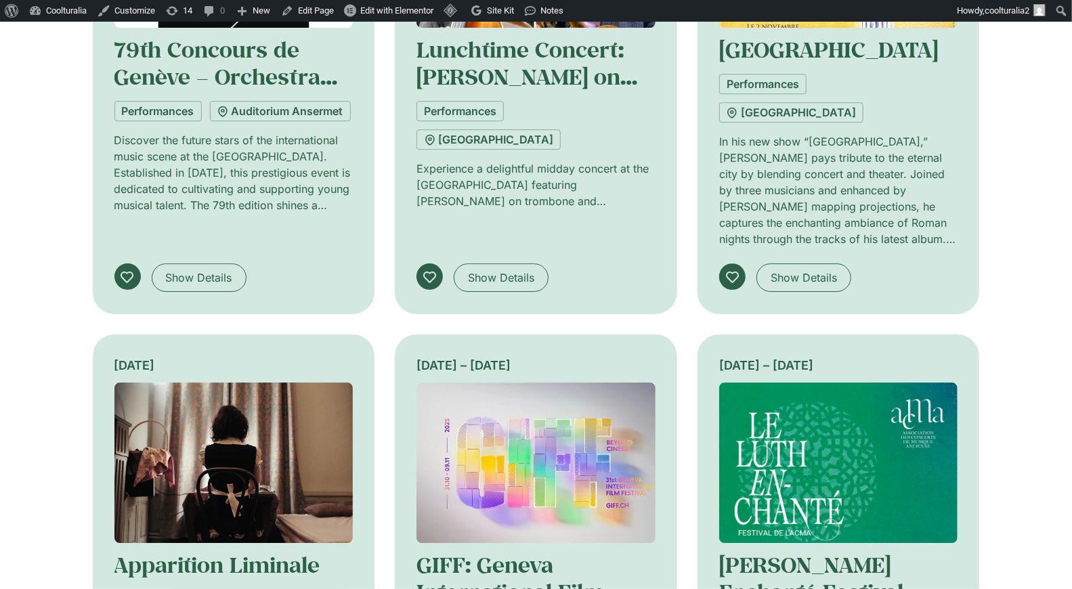
scroll to position [5725, 0]
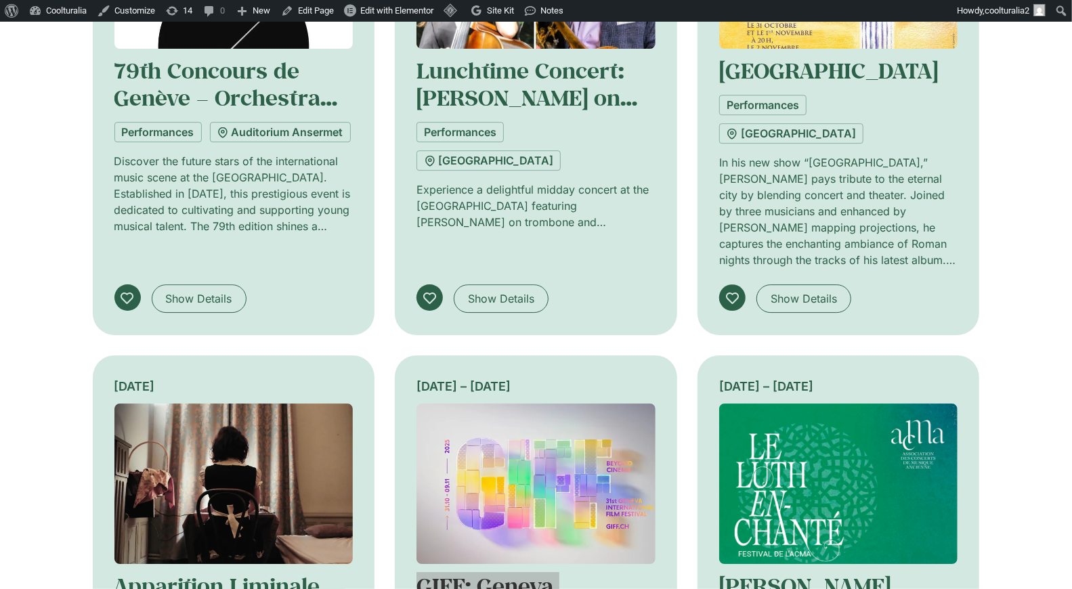
drag, startPoint x: 512, startPoint y: 282, endPoint x: 630, endPoint y: 4, distance: 301.9
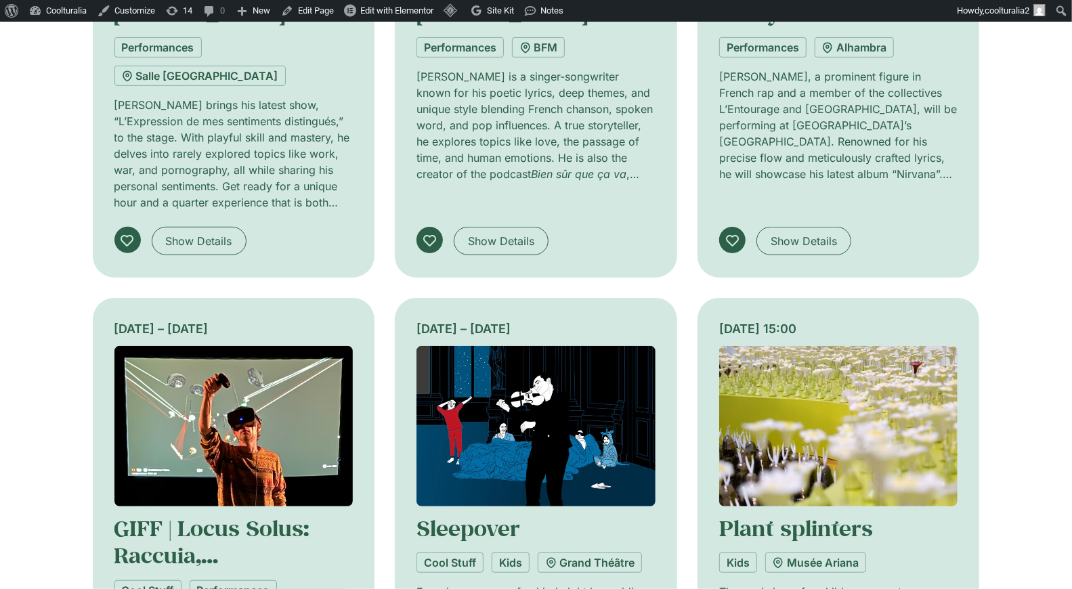
scroll to position [6826, 0]
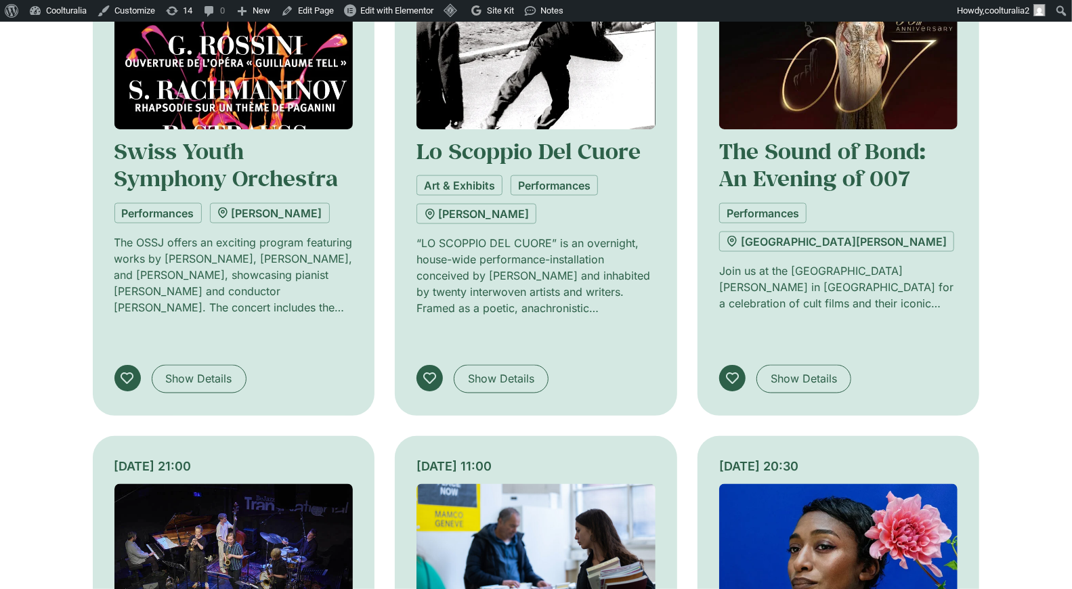
scroll to position [7726, 0]
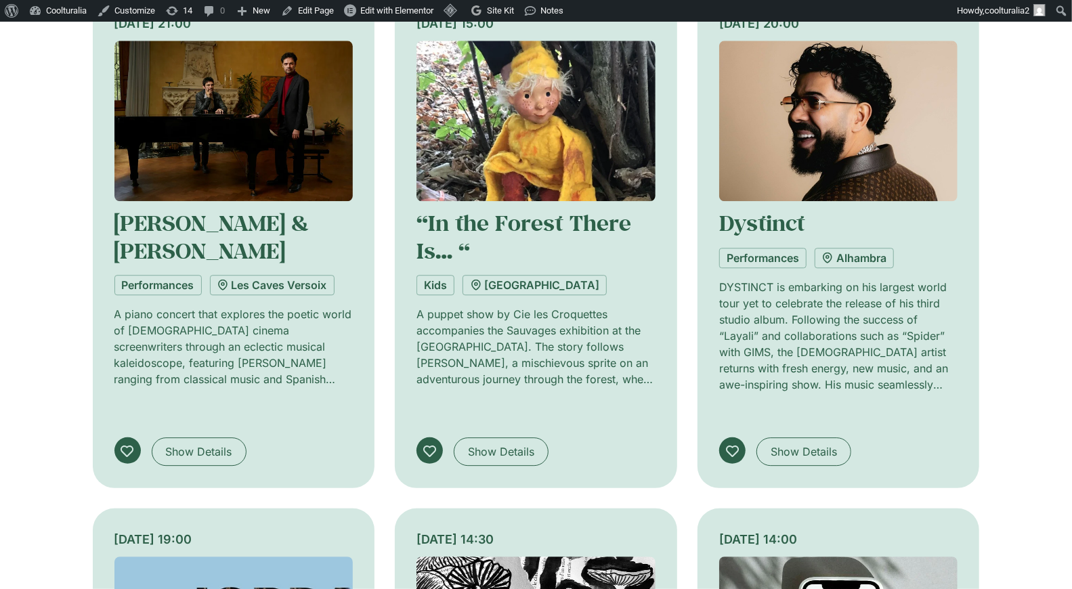
scroll to position [8666, 0]
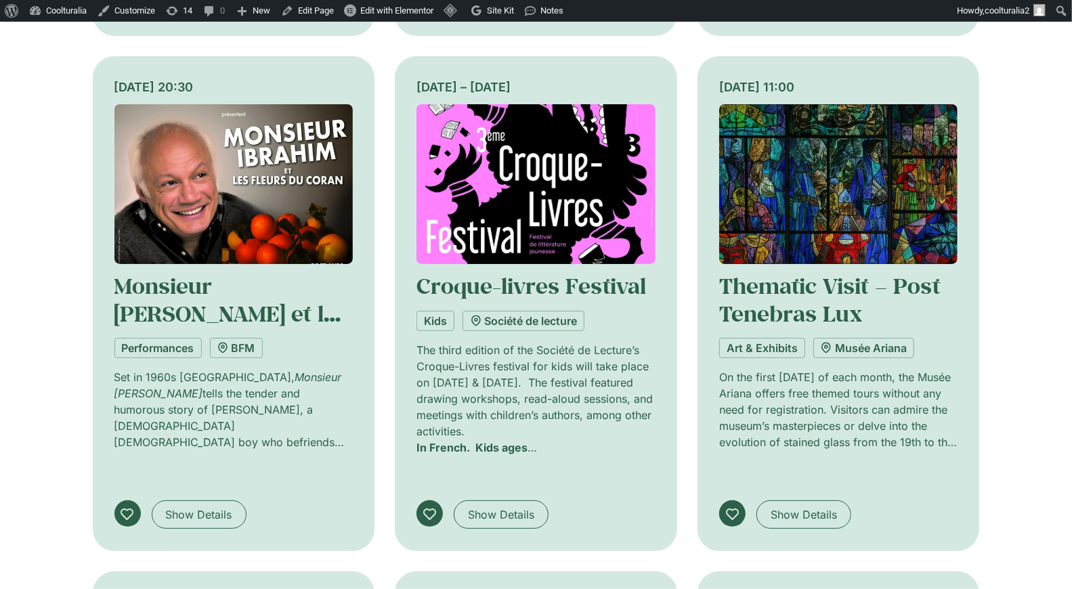
scroll to position [9640, 0]
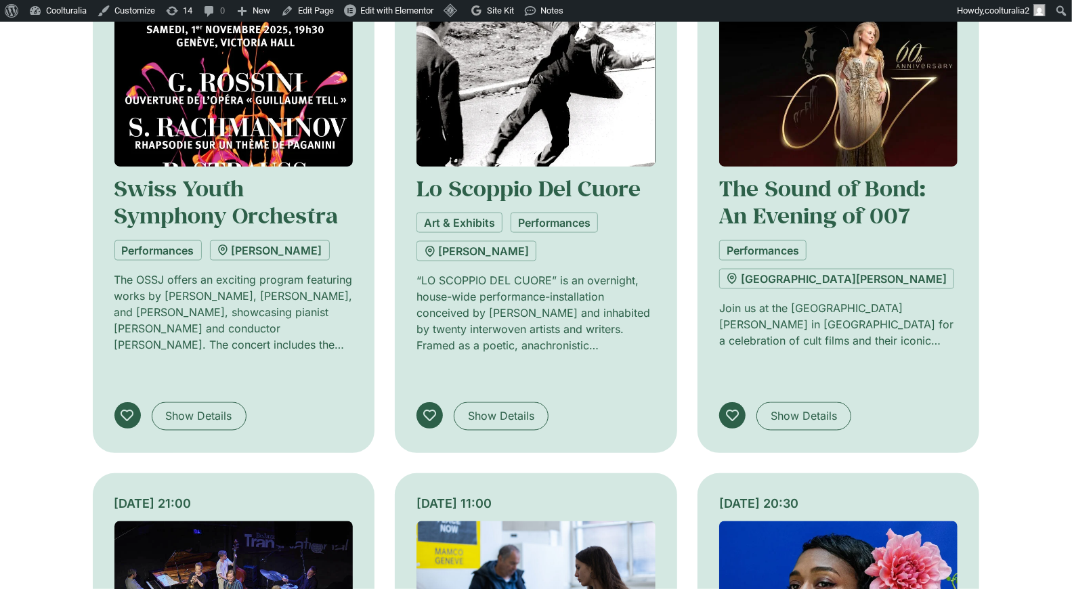
scroll to position [7666, 0]
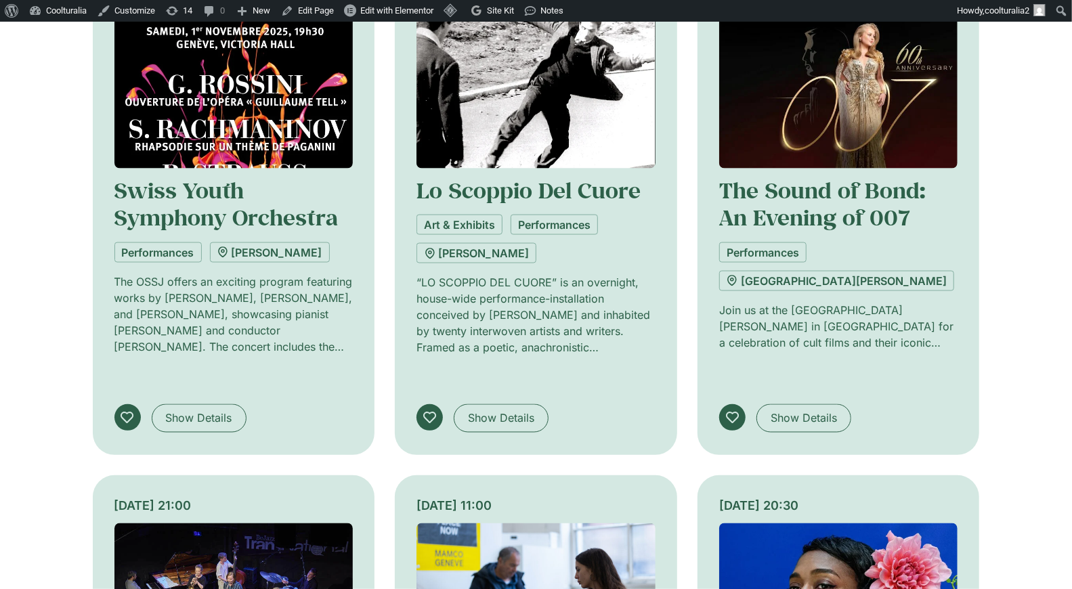
drag, startPoint x: 535, startPoint y: 275, endPoint x: 726, endPoint y: 1, distance: 334.5
